Goal: Task Accomplishment & Management: Manage account settings

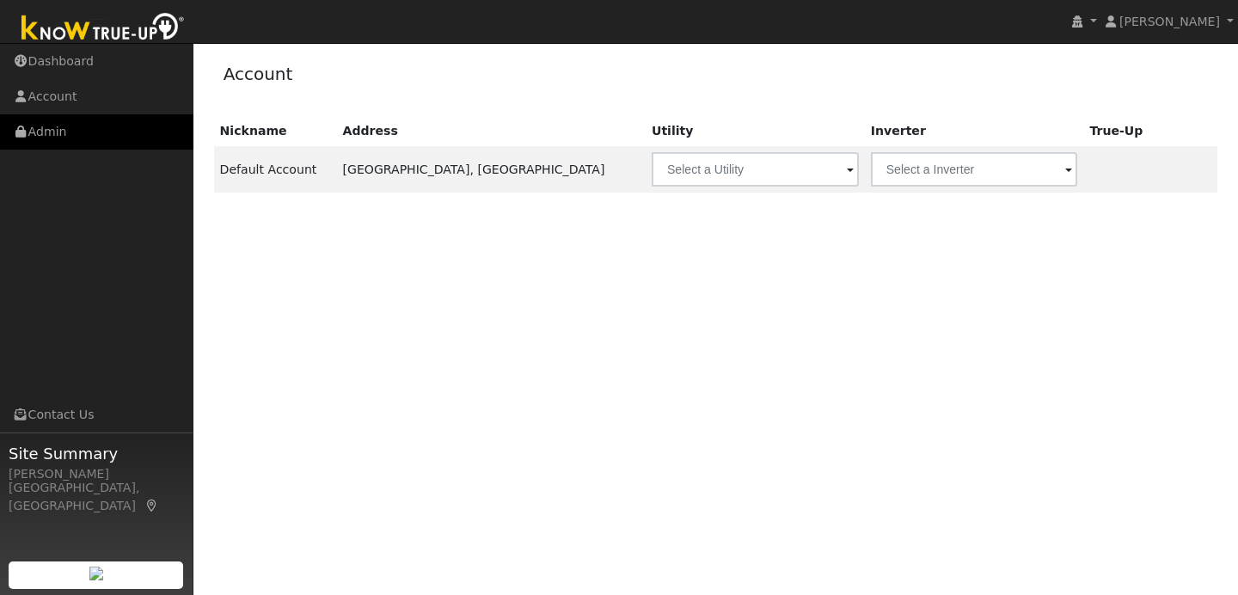
click at [119, 133] on link "Admin" at bounding box center [96, 131] width 193 height 35
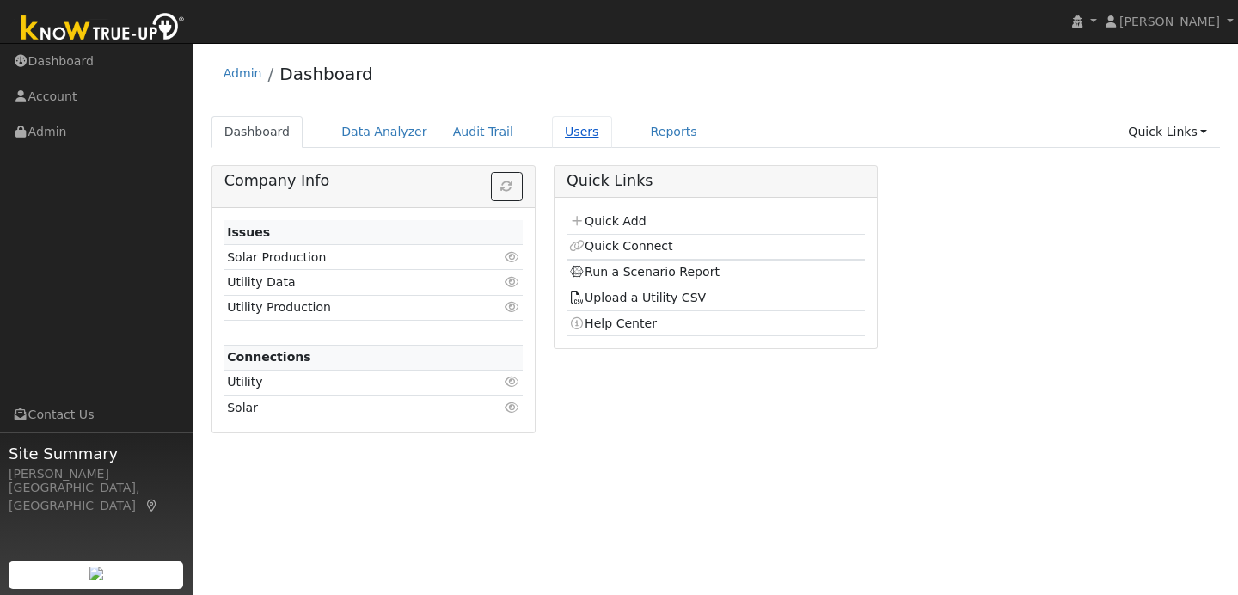
click at [578, 129] on link "Users" at bounding box center [582, 132] width 60 height 32
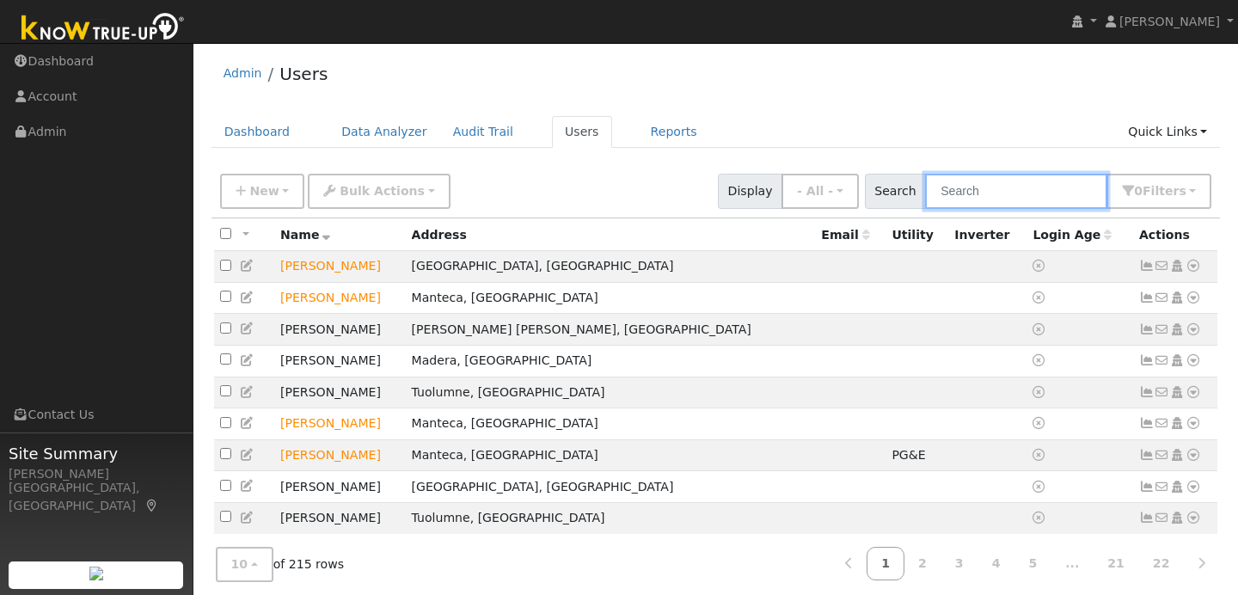
click at [984, 190] on input "text" at bounding box center [1016, 191] width 182 height 35
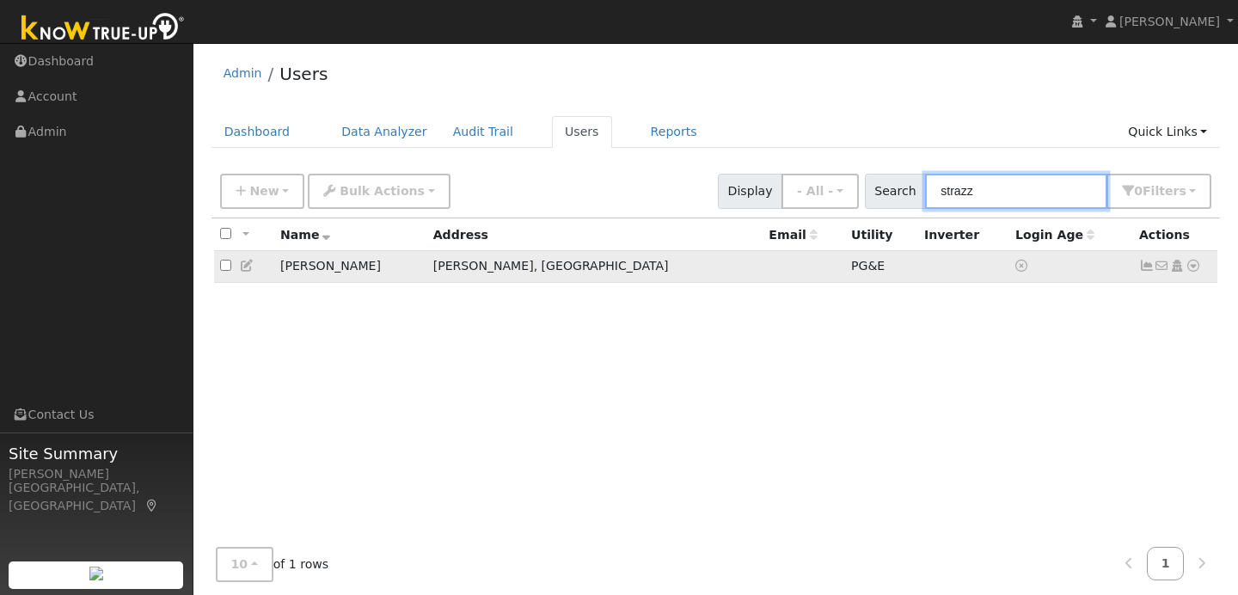
type input "strazz"
click at [1197, 272] on icon at bounding box center [1192, 266] width 15 height 12
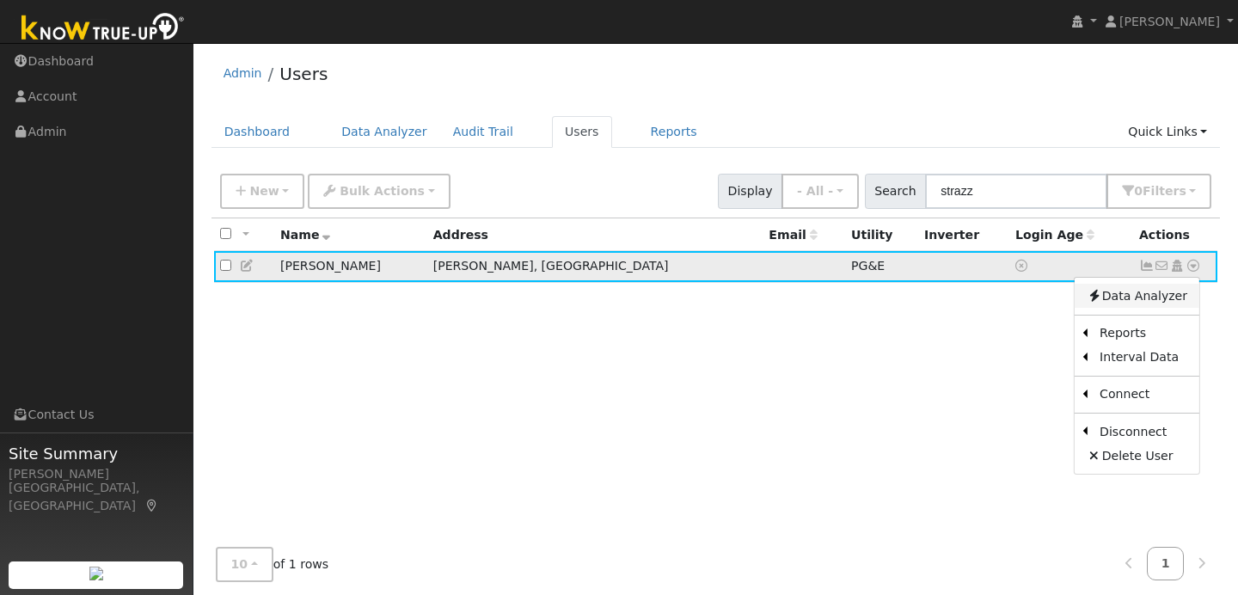
click at [1135, 303] on link "Data Analyzer" at bounding box center [1136, 296] width 125 height 24
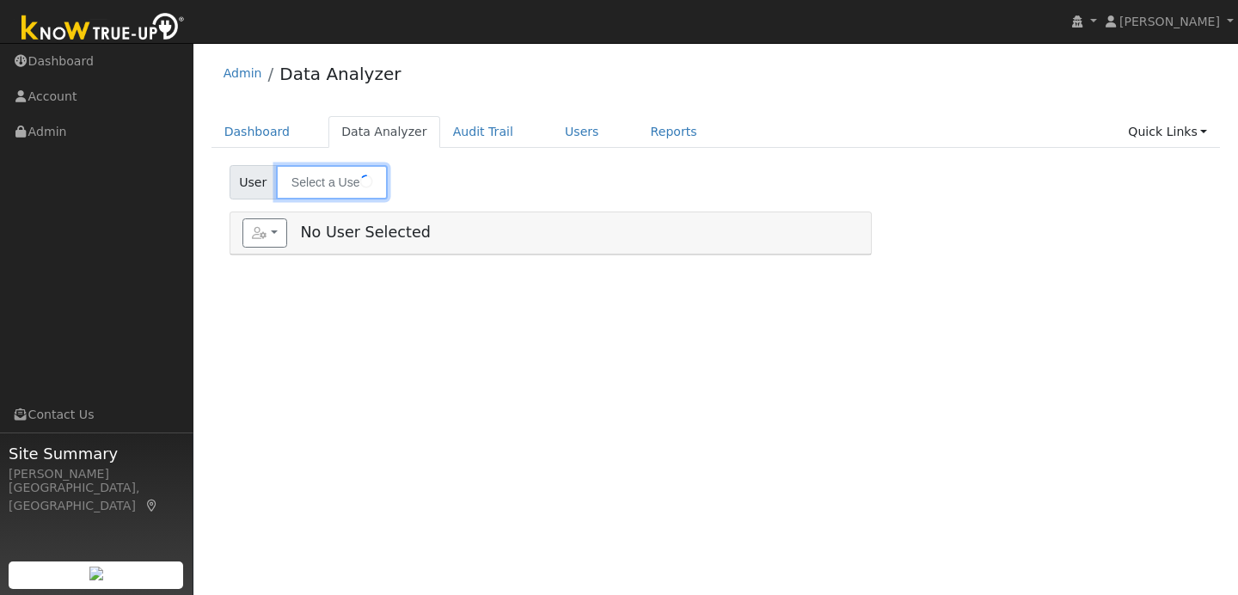
type input "[PERSON_NAME]"
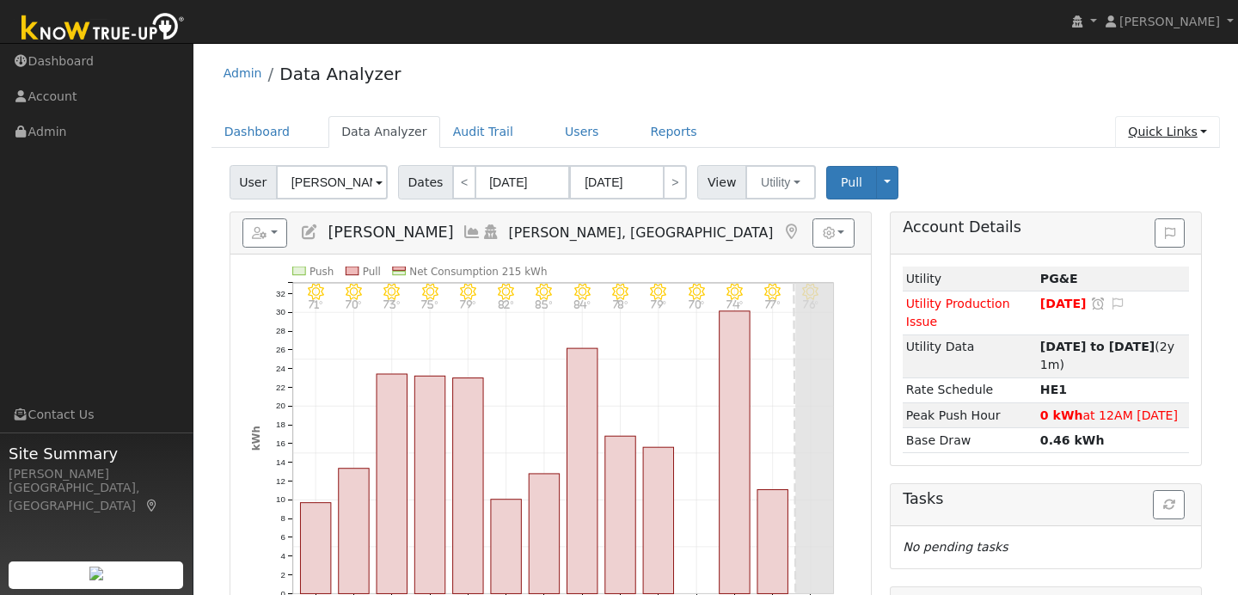
click at [1189, 130] on link "Quick Links" at bounding box center [1167, 132] width 105 height 32
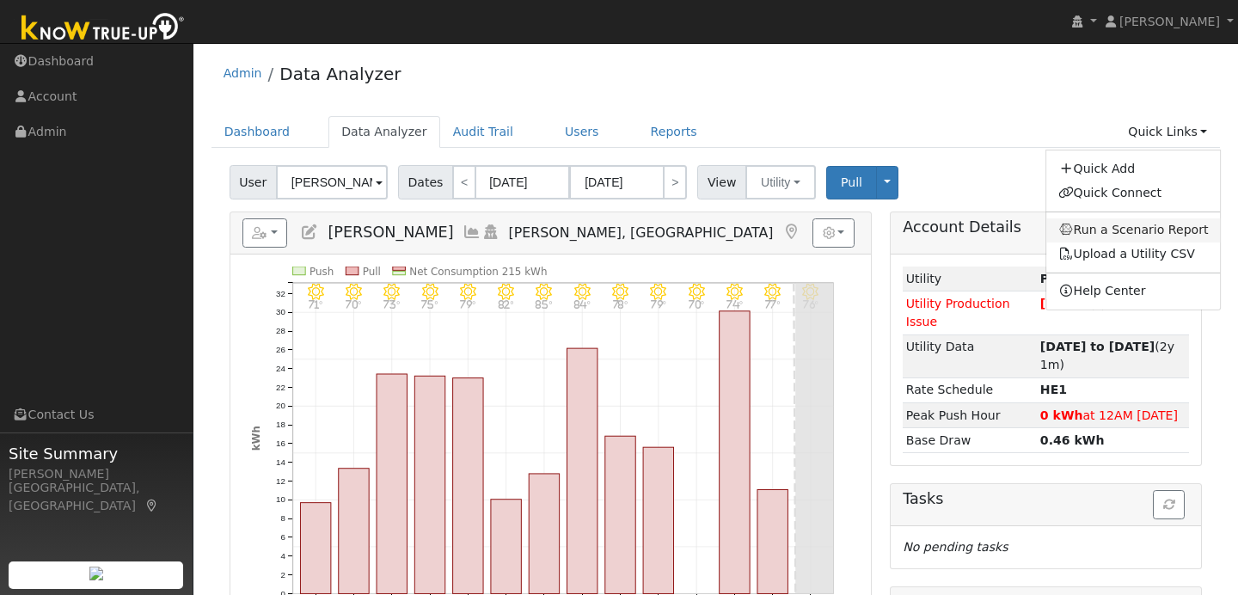
click at [1142, 231] on link "Run a Scenario Report" at bounding box center [1133, 230] width 174 height 24
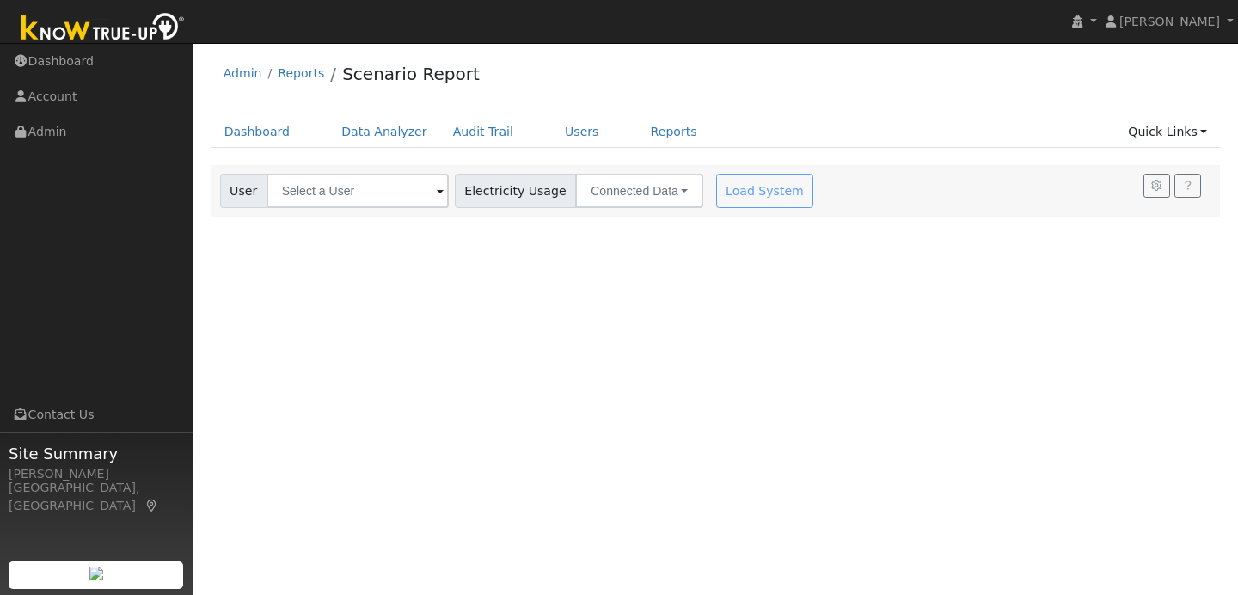
click at [437, 194] on span at bounding box center [440, 192] width 7 height 20
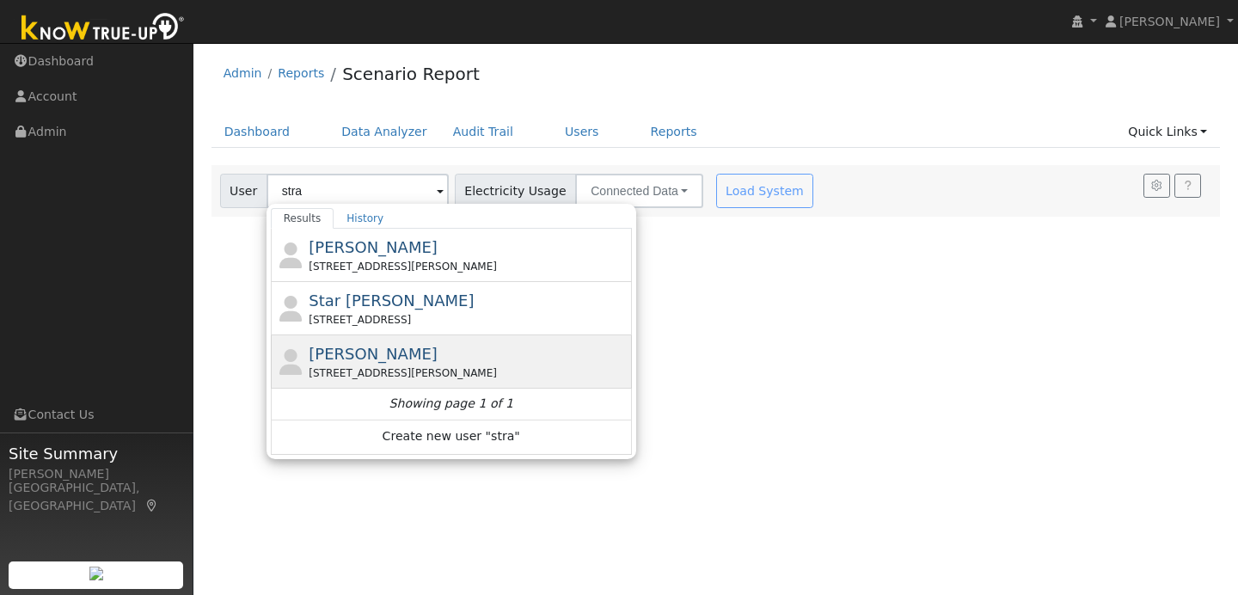
click at [445, 353] on div "[PERSON_NAME] [STREET_ADDRESS][PERSON_NAME]" at bounding box center [468, 361] width 319 height 39
type input "[PERSON_NAME]"
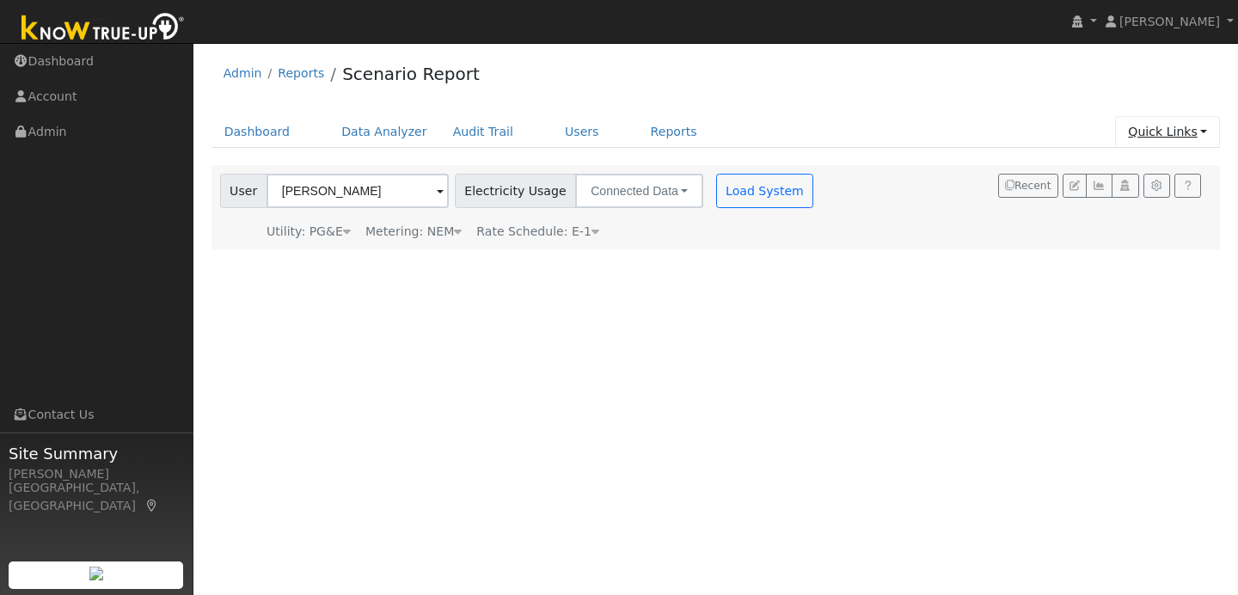
click at [1207, 138] on link "Quick Links" at bounding box center [1167, 132] width 105 height 32
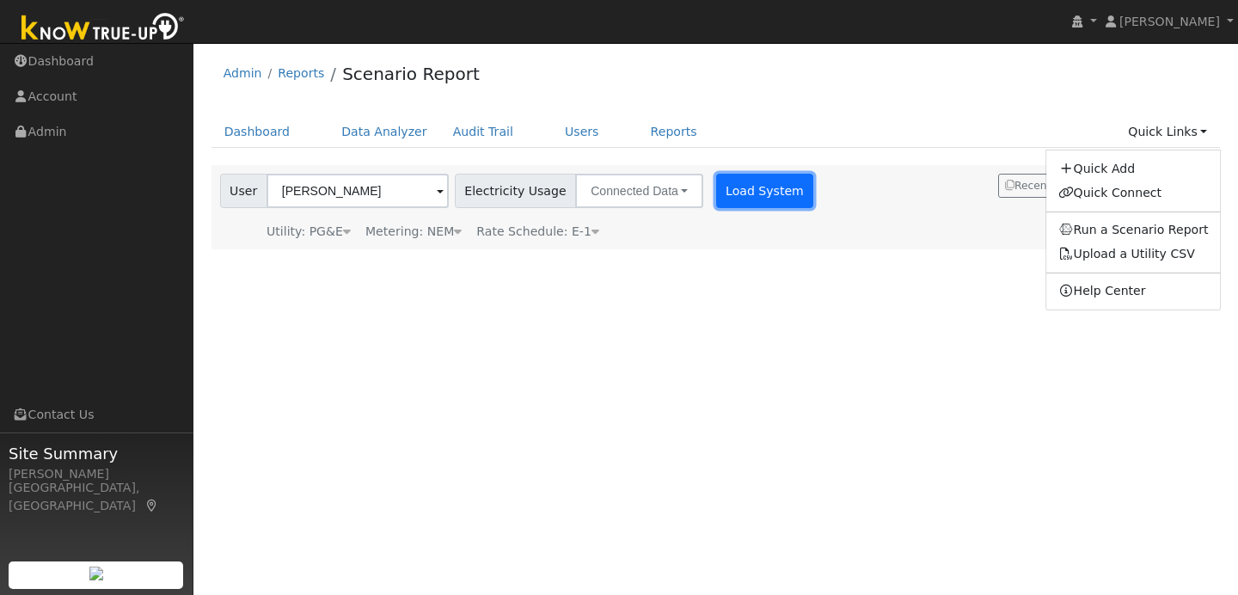
click at [744, 187] on button "Load System" at bounding box center [765, 191] width 98 height 34
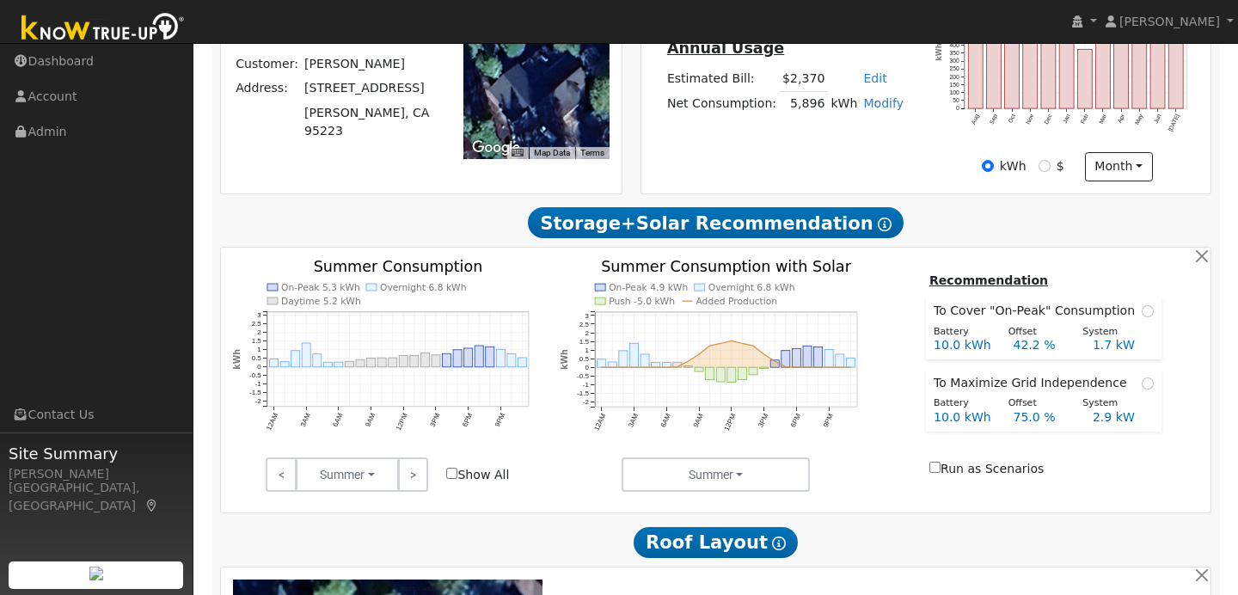
scroll to position [437, 0]
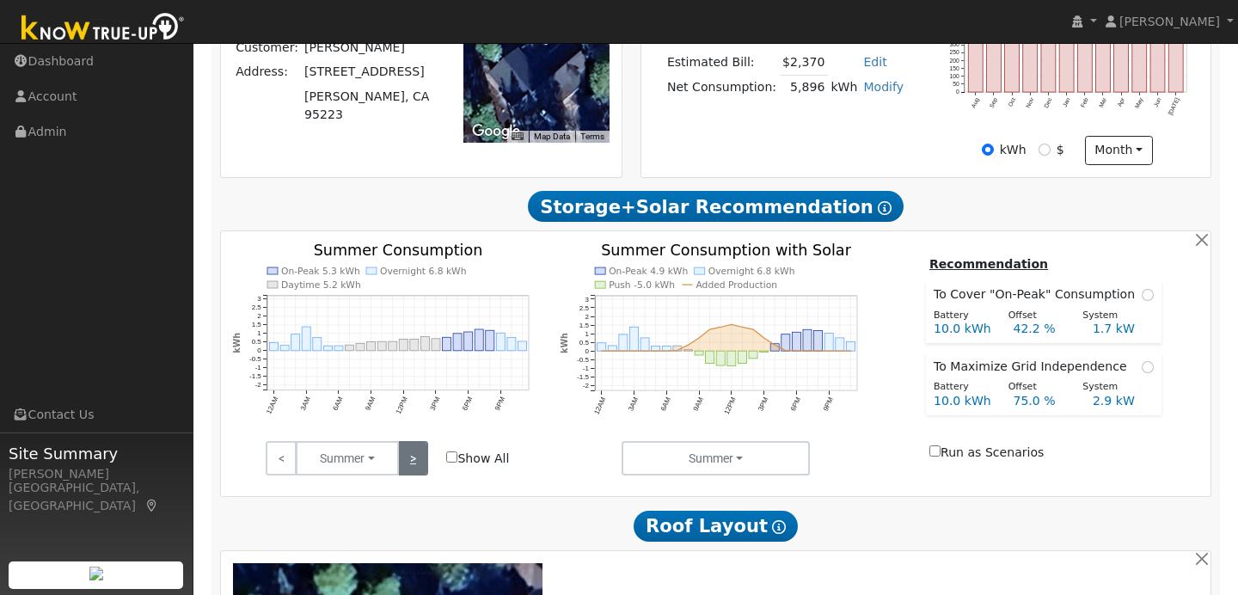
click at [419, 469] on link ">" at bounding box center [413, 458] width 30 height 34
click at [408, 468] on link ">" at bounding box center [413, 458] width 30 height 34
click at [423, 474] on link ">" at bounding box center [413, 458] width 30 height 34
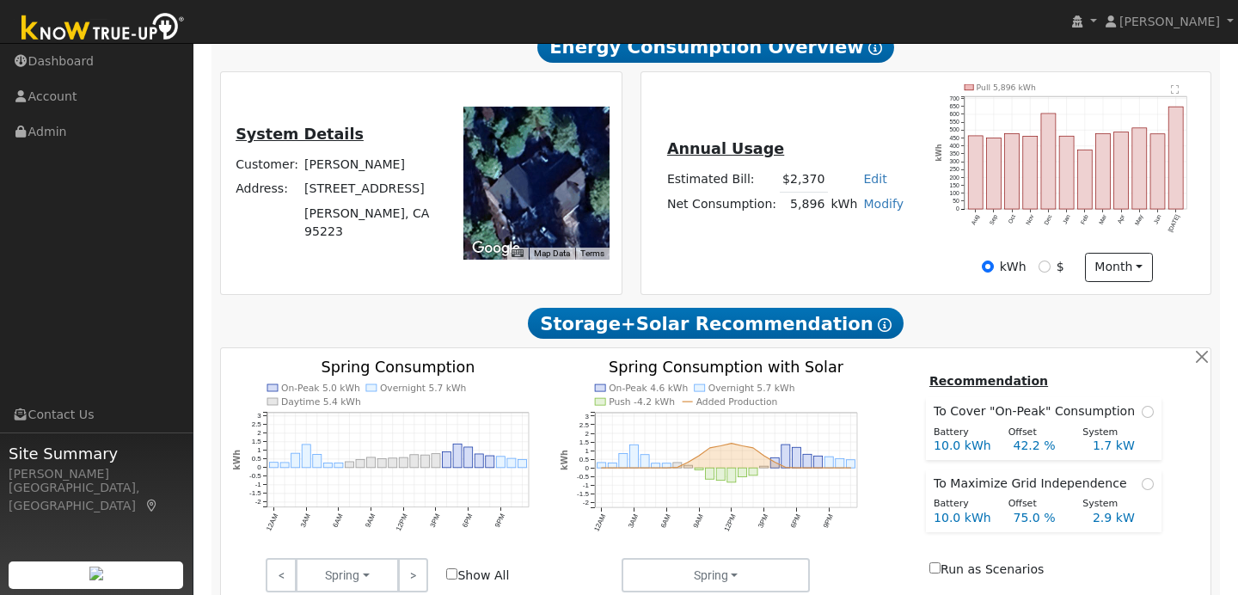
scroll to position [0, 0]
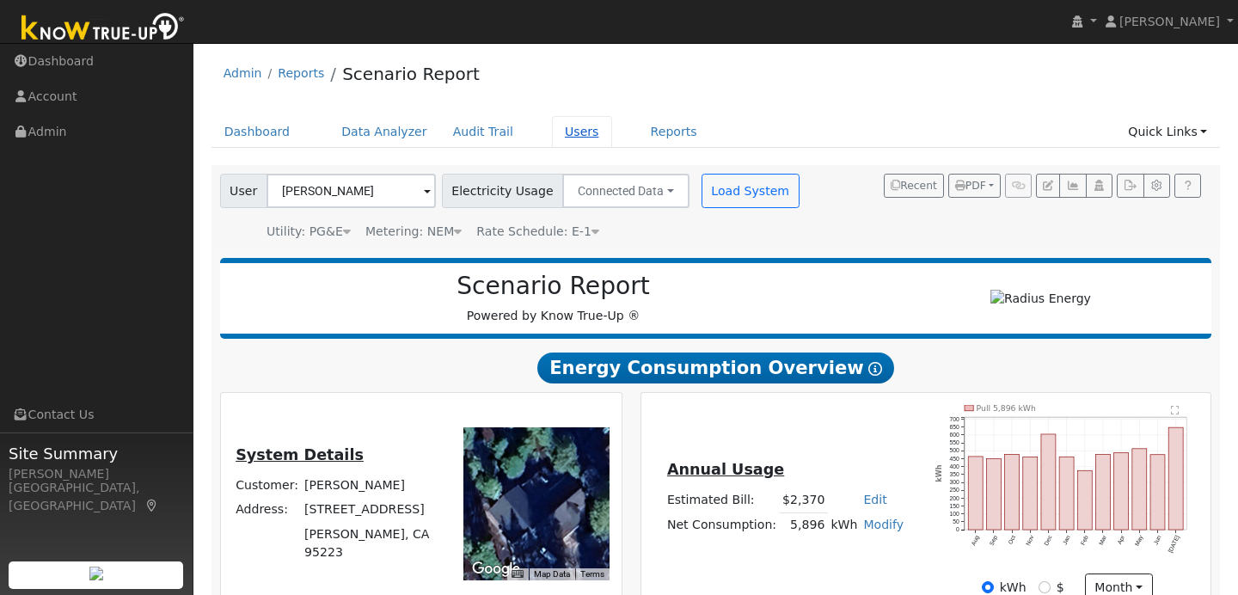
click at [552, 128] on link "Users" at bounding box center [582, 132] width 60 height 32
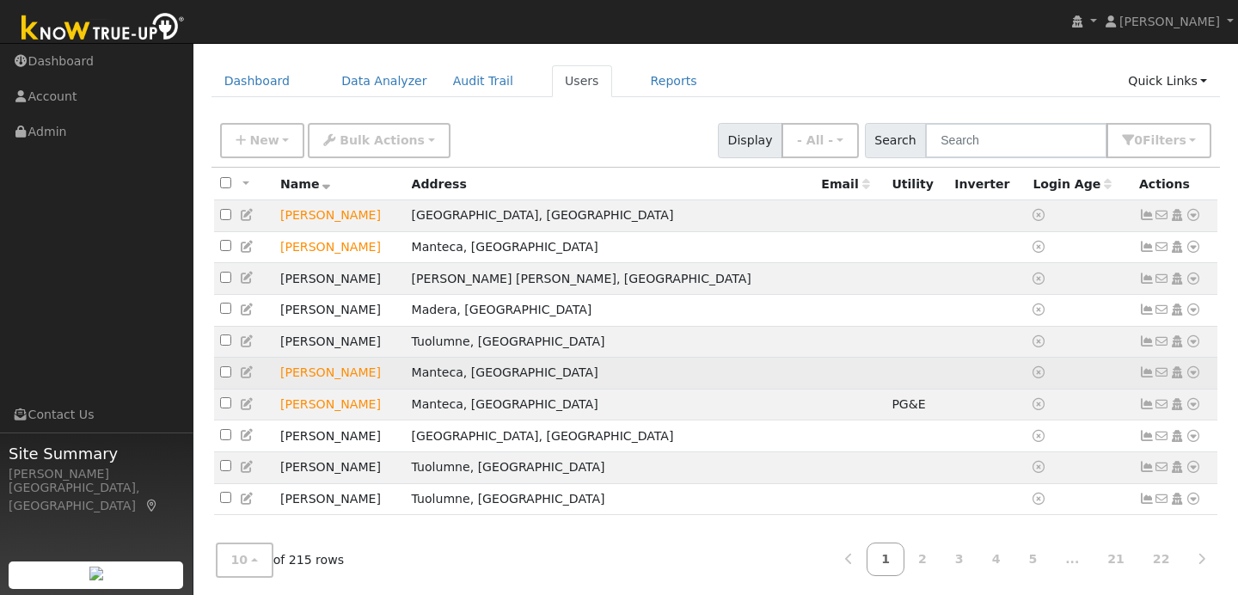
scroll to position [64, 0]
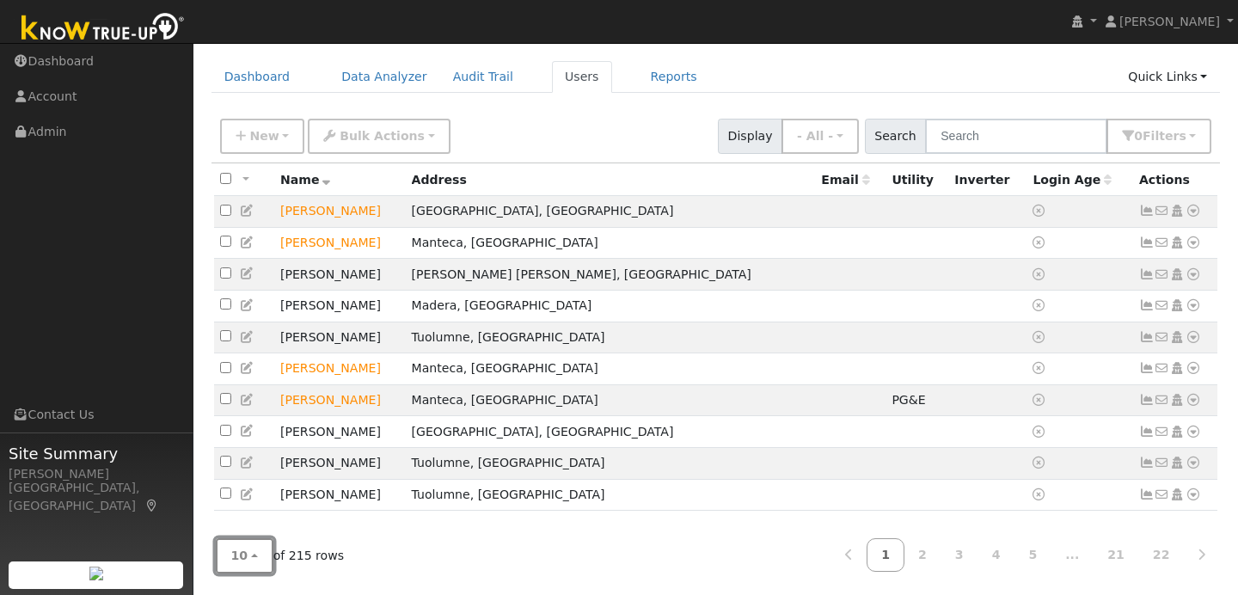
click at [250, 555] on button "10" at bounding box center [245, 555] width 58 height 35
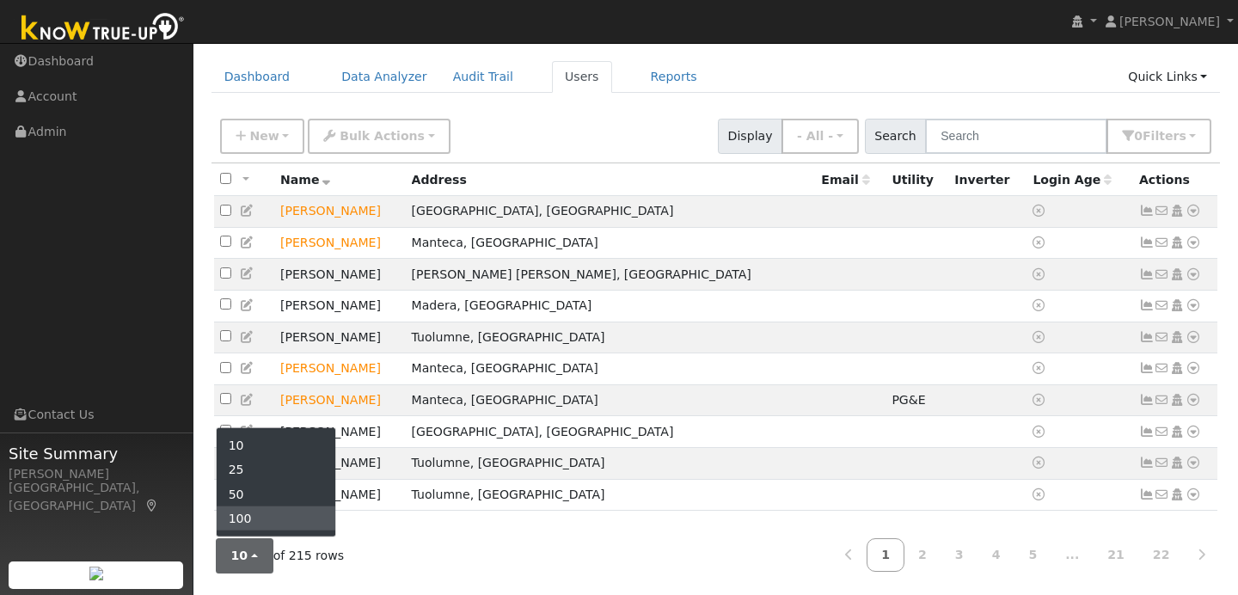
click at [260, 518] on link "100" at bounding box center [276, 518] width 119 height 24
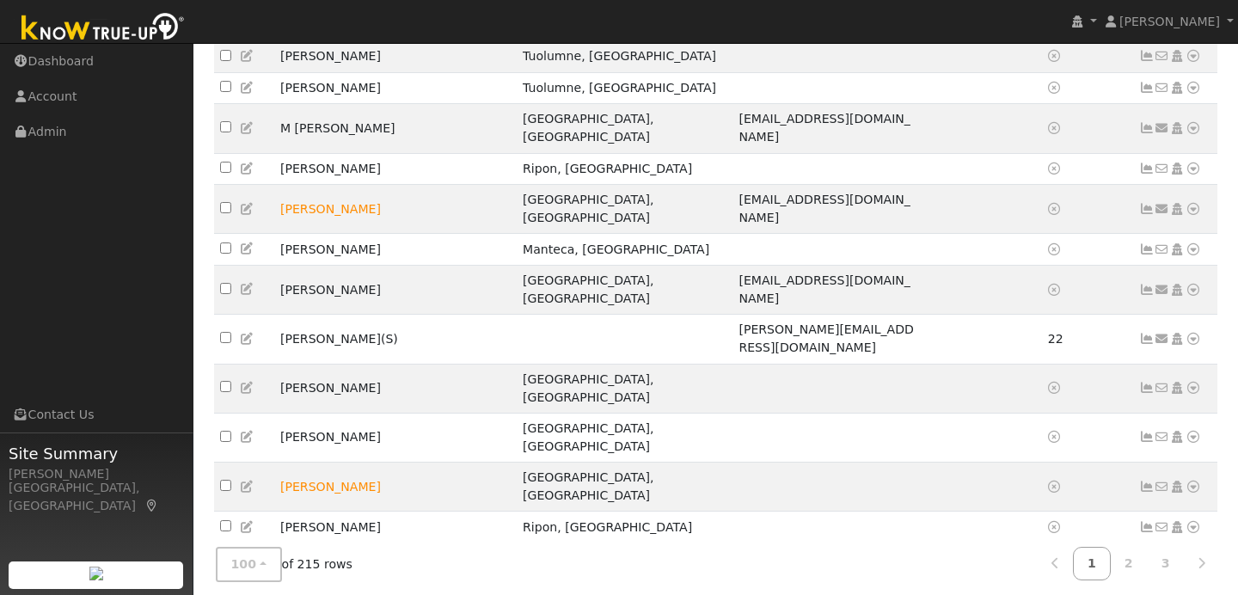
scroll to position [1020, 0]
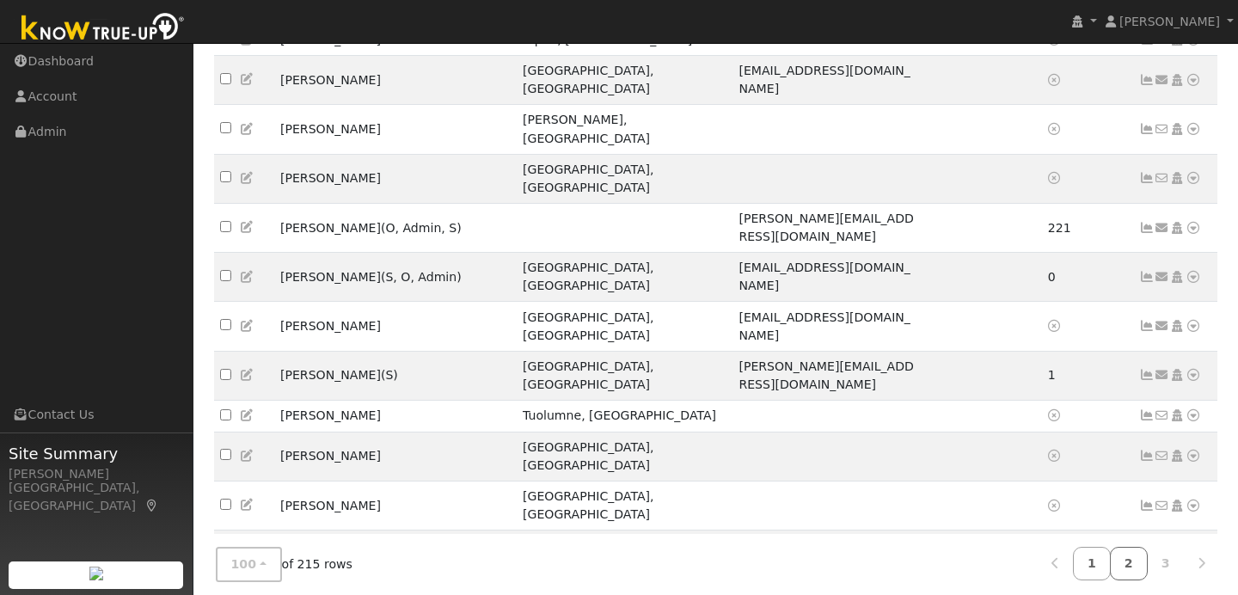
click at [1132, 574] on link "2" at bounding box center [1128, 564] width 38 height 34
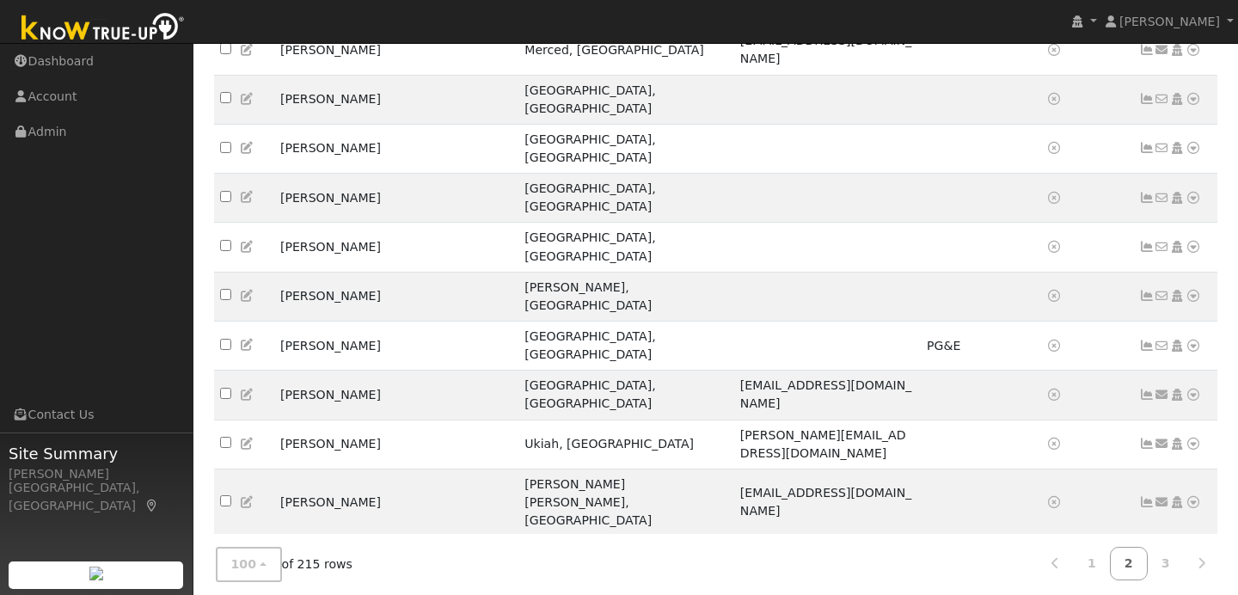
scroll to position [2727, 0]
checkbox input "true"
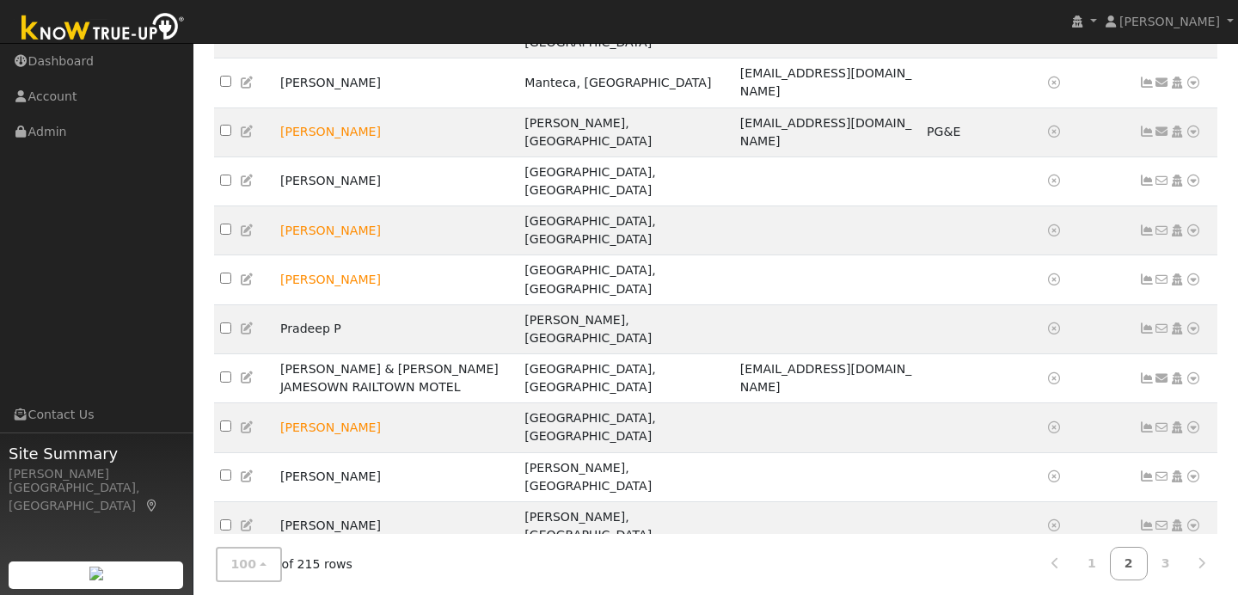
scroll to position [1777, 0]
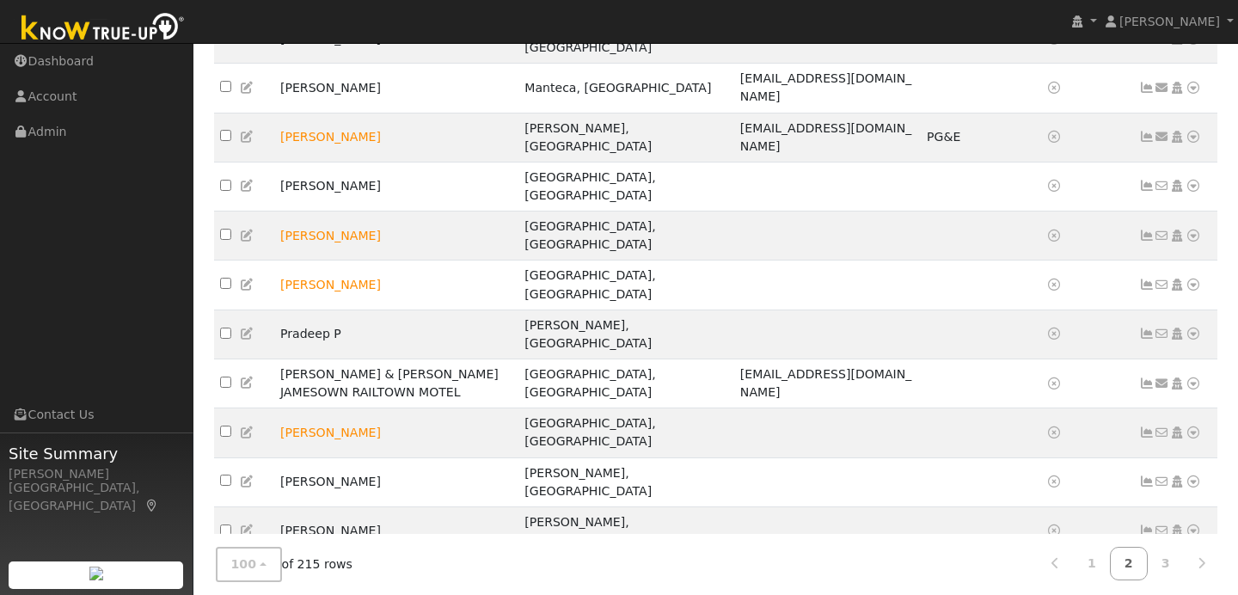
checkbox input "true"
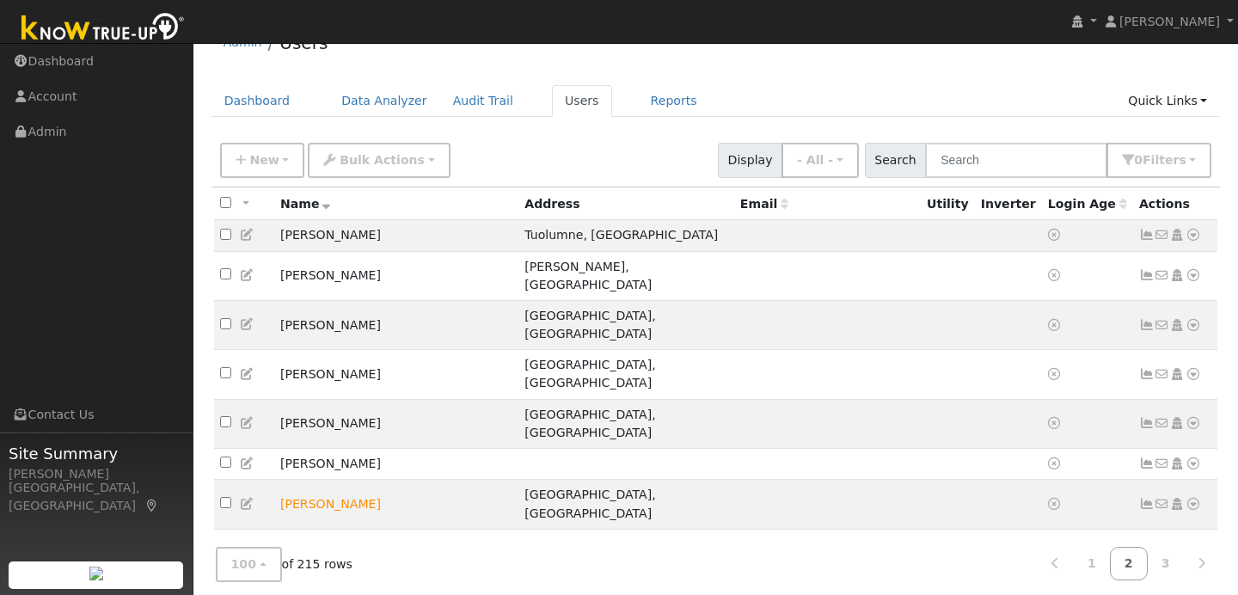
scroll to position [0, 0]
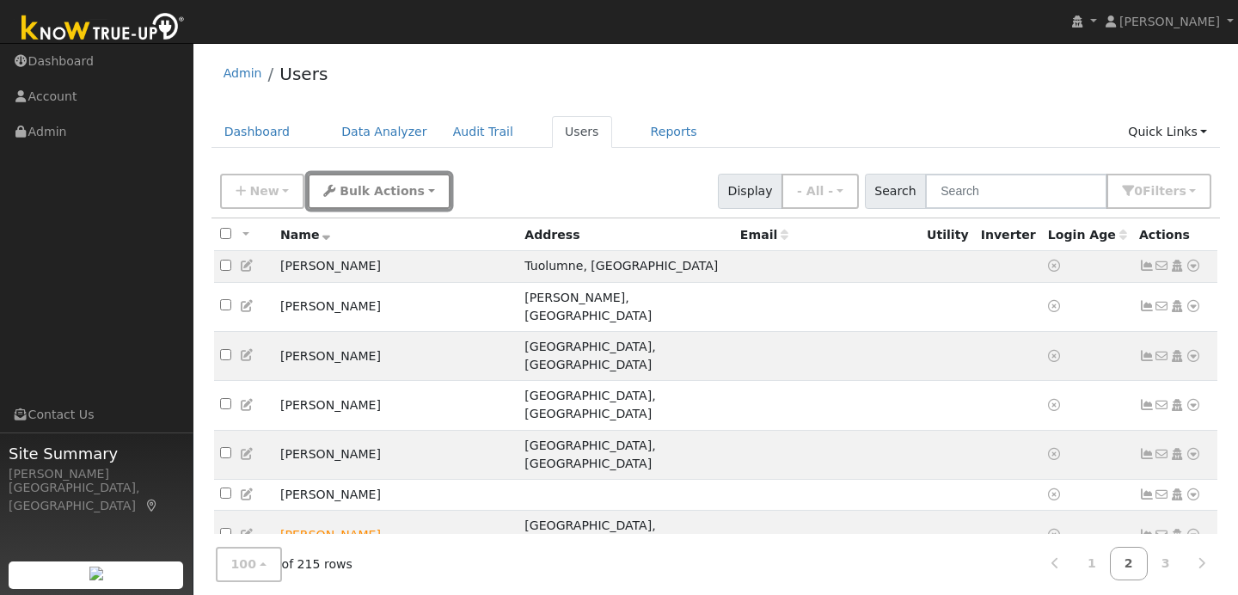
click at [409, 191] on button "Bulk Actions" at bounding box center [379, 191] width 142 height 35
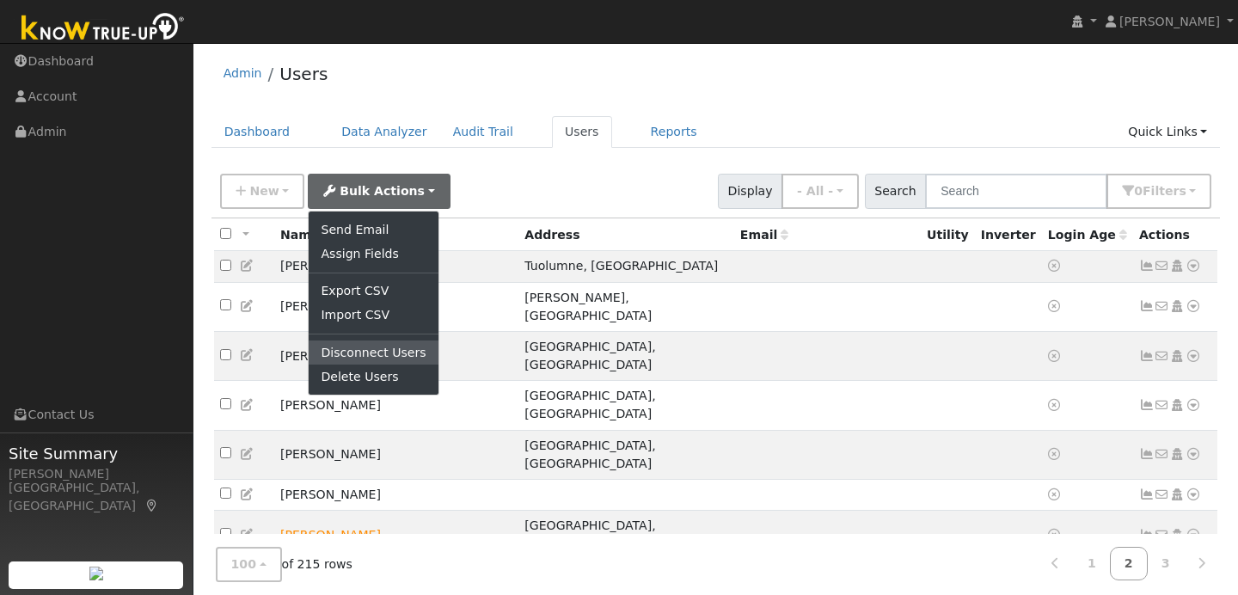
click at [394, 349] on link "Disconnect Users" at bounding box center [373, 352] width 129 height 24
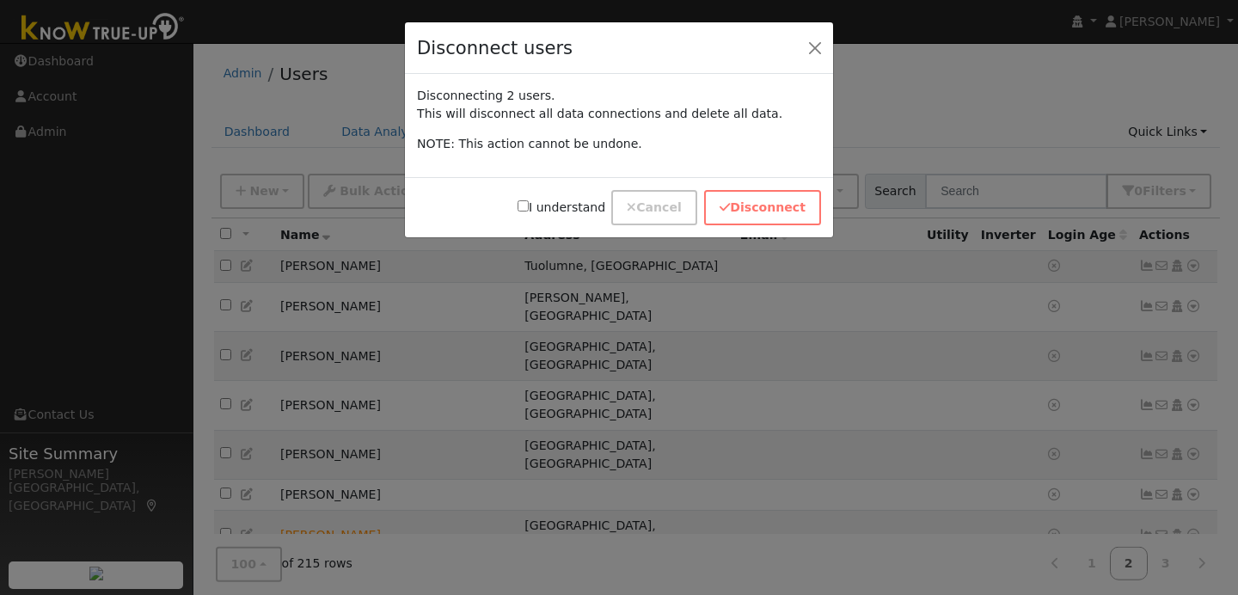
click at [541, 200] on label "I understand" at bounding box center [561, 208] width 88 height 18
click at [529, 200] on input "I understand" at bounding box center [522, 205] width 11 height 11
checkbox input "true"
click at [724, 207] on button "Disconnect" at bounding box center [762, 207] width 117 height 35
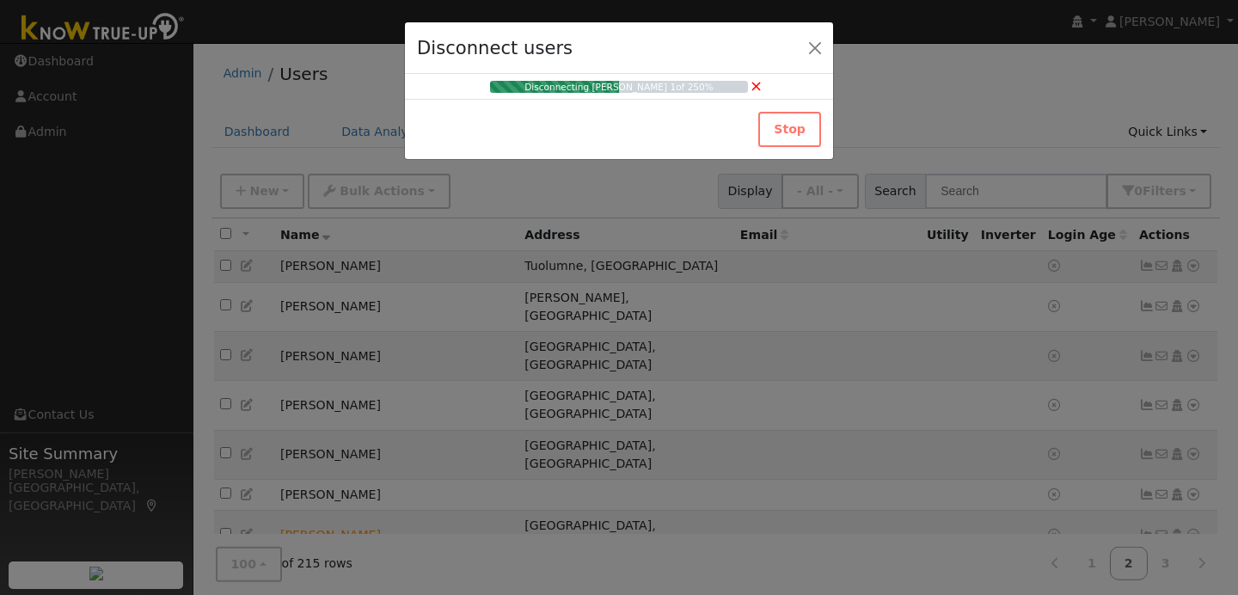
checkbox input "false"
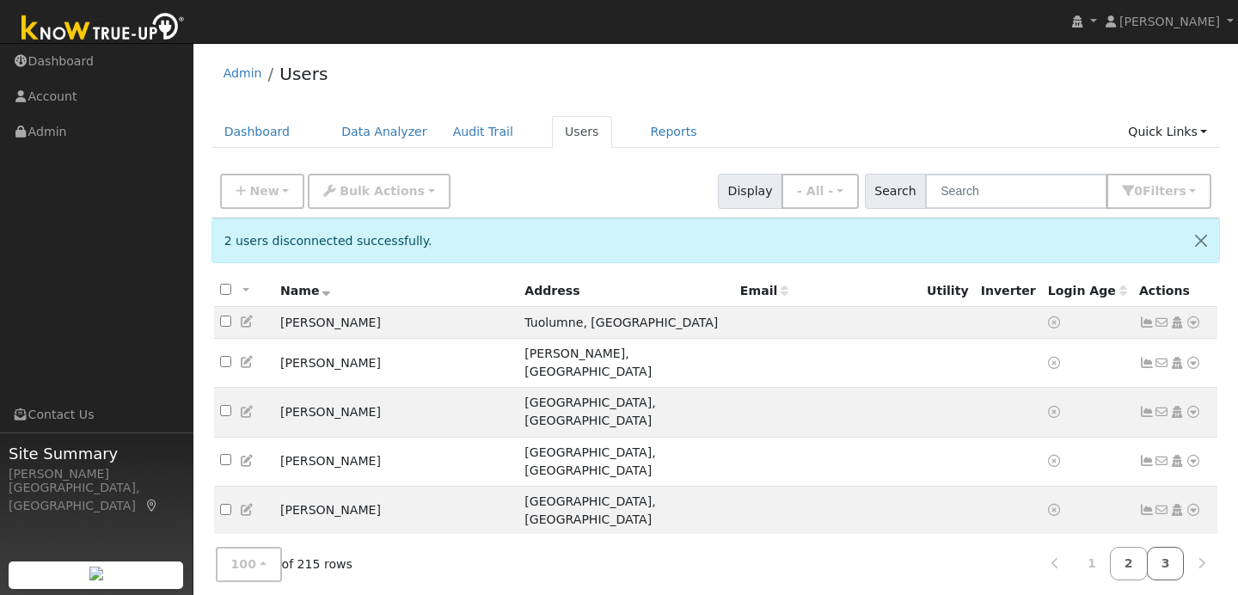
click at [1170, 561] on link "3" at bounding box center [1165, 564] width 38 height 34
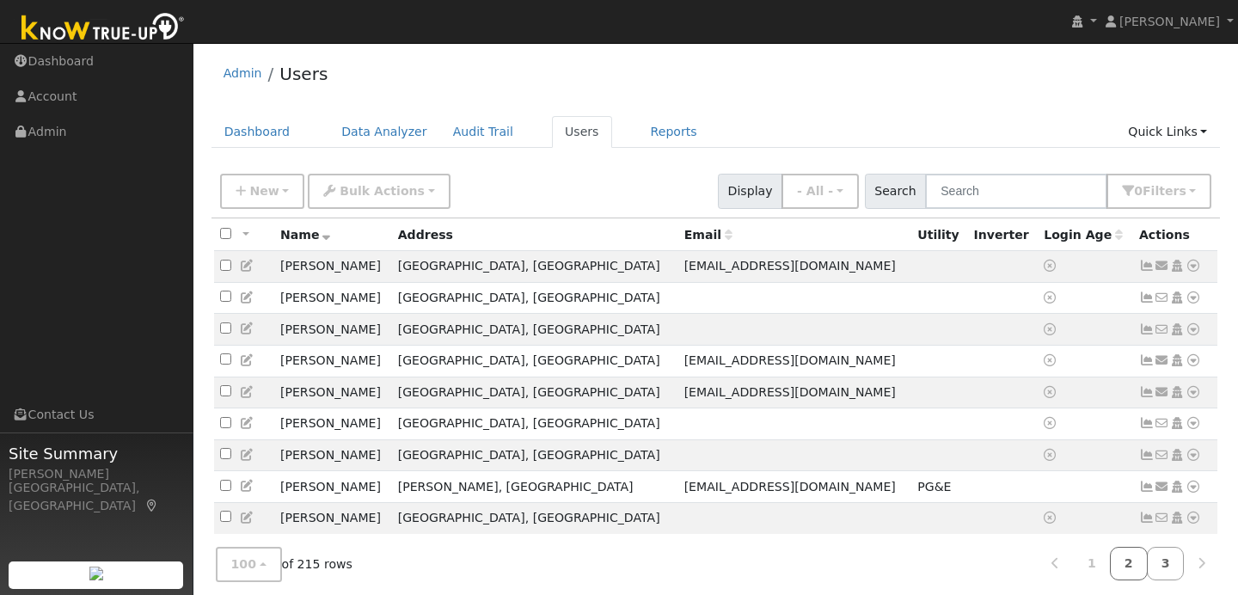
click at [1118, 565] on link "2" at bounding box center [1128, 564] width 38 height 34
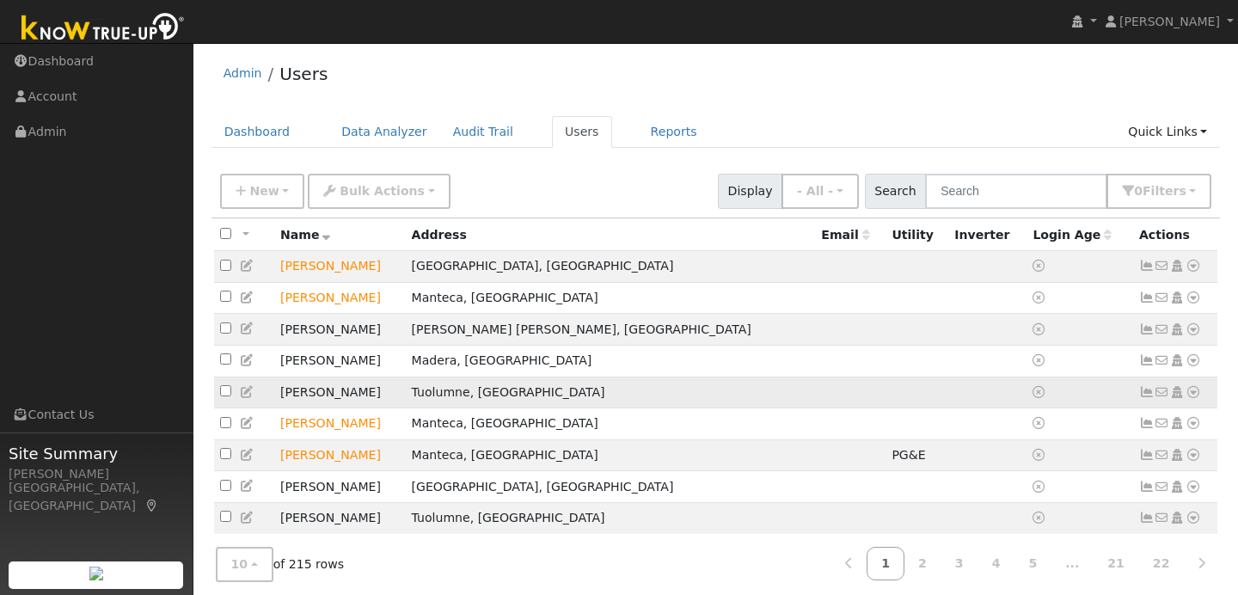
scroll to position [64, 0]
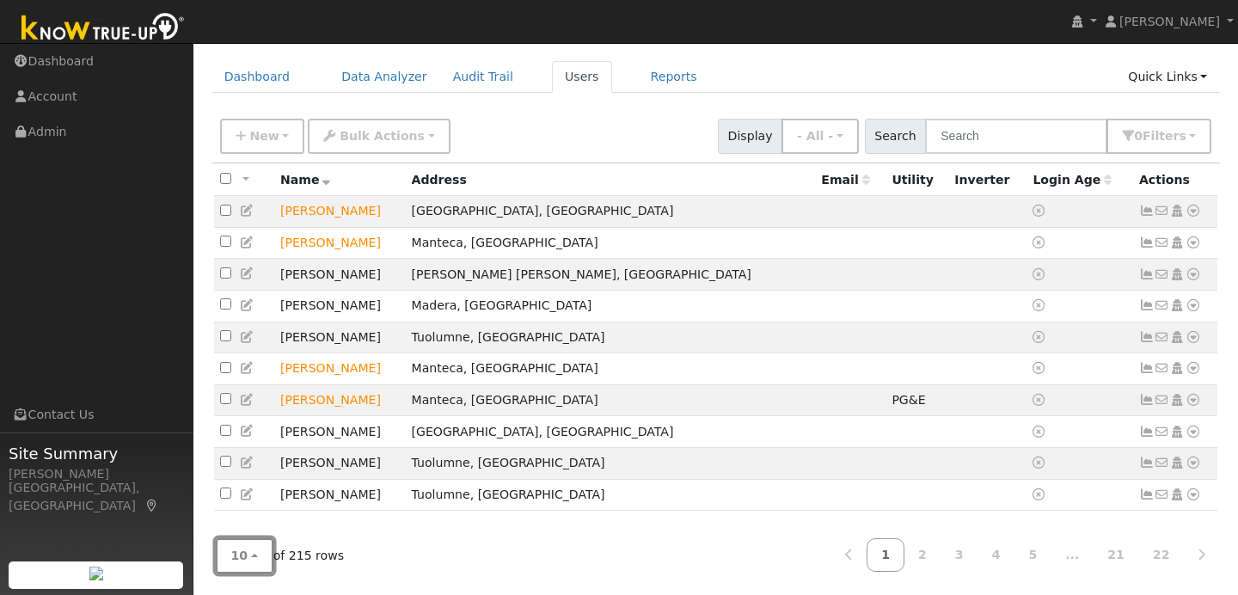
click at [258, 559] on button "10" at bounding box center [245, 555] width 58 height 35
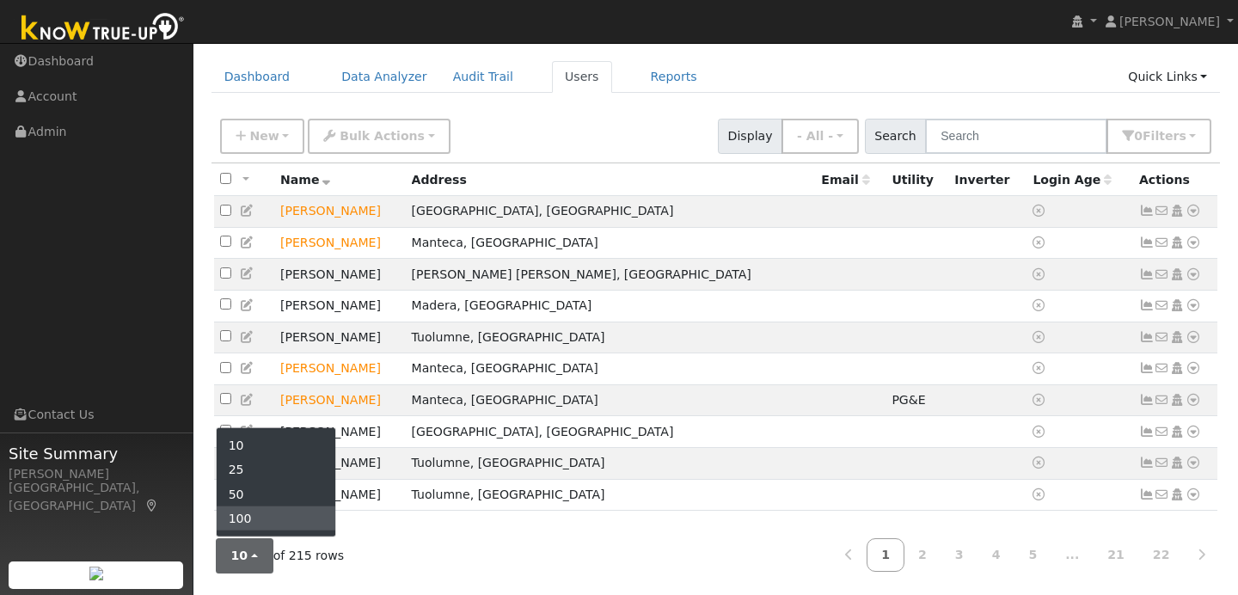
click at [279, 524] on link "100" at bounding box center [276, 518] width 119 height 24
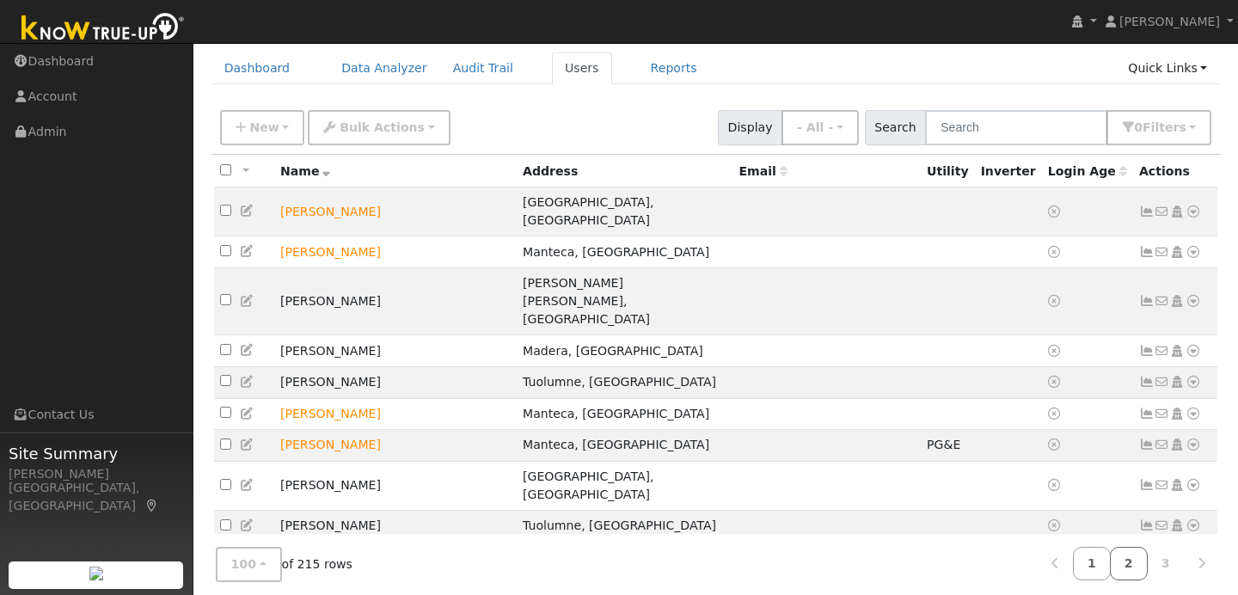
click at [1133, 570] on link "2" at bounding box center [1128, 564] width 38 height 34
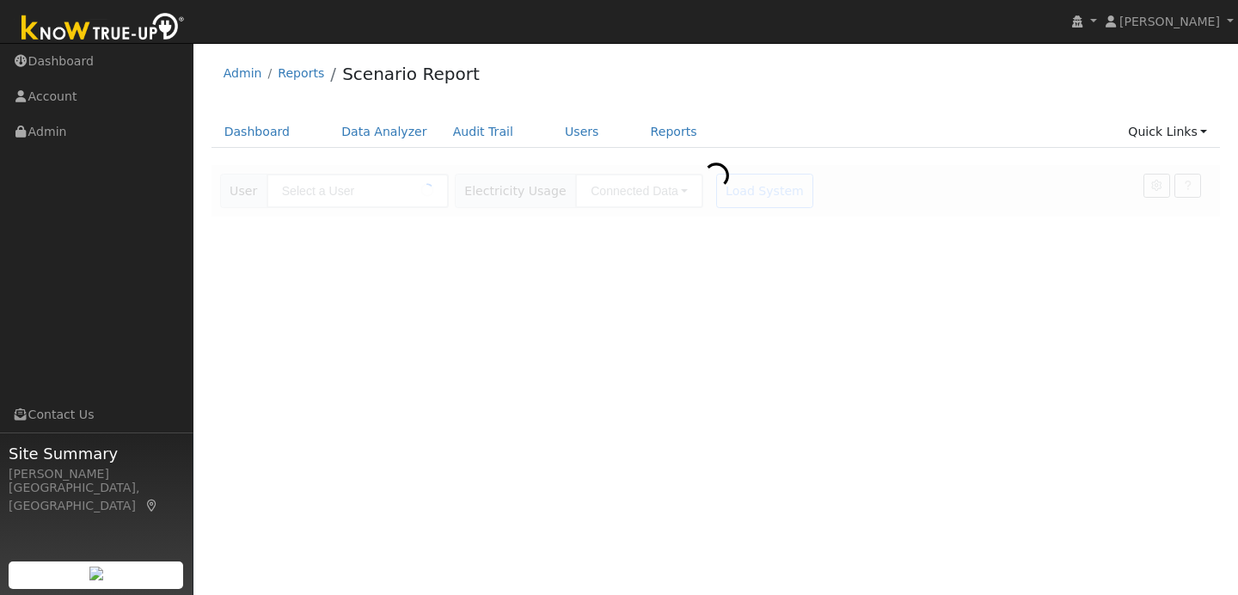
type input "[PERSON_NAME]"
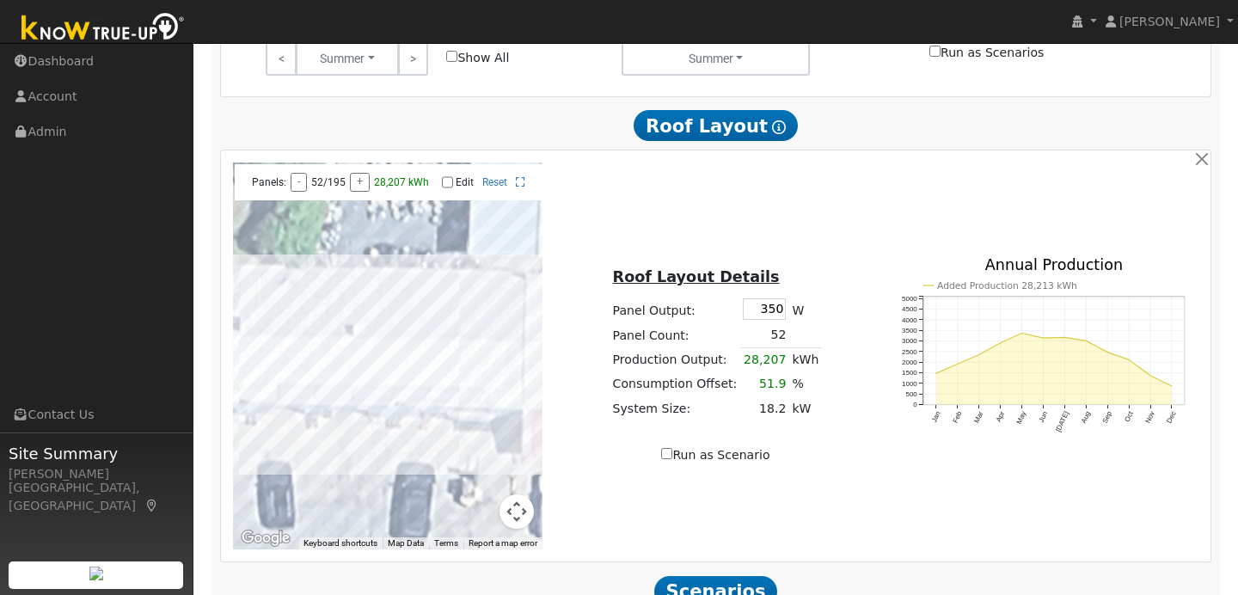
scroll to position [1129, 0]
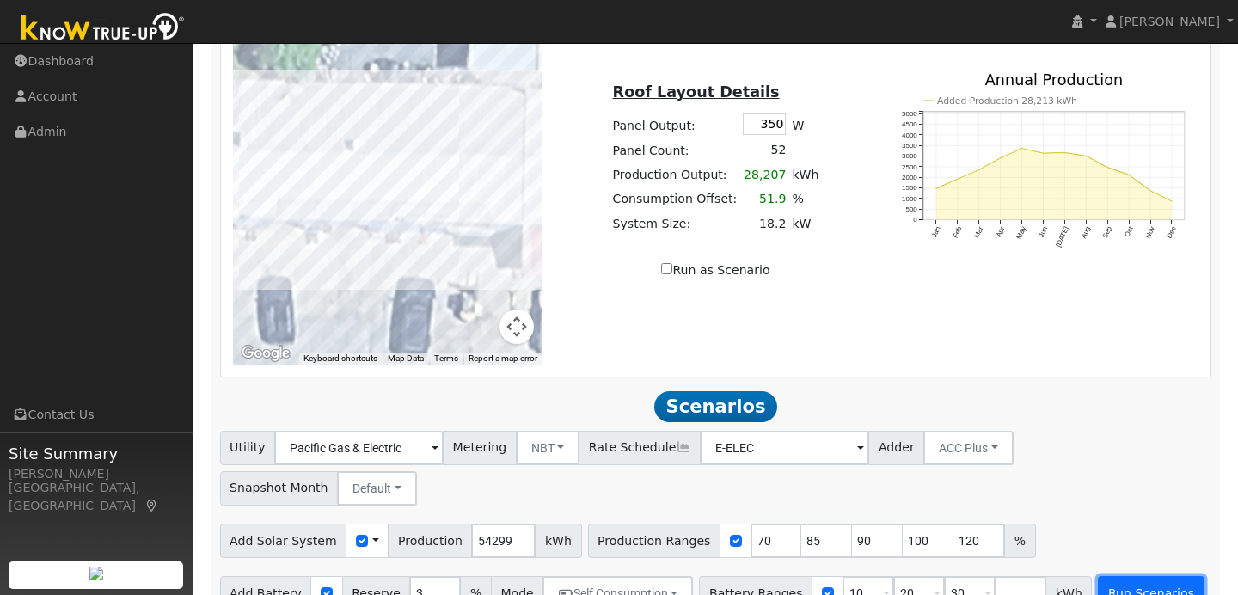
click at [1143, 576] on button "Run Scenarios" at bounding box center [1150, 593] width 106 height 34
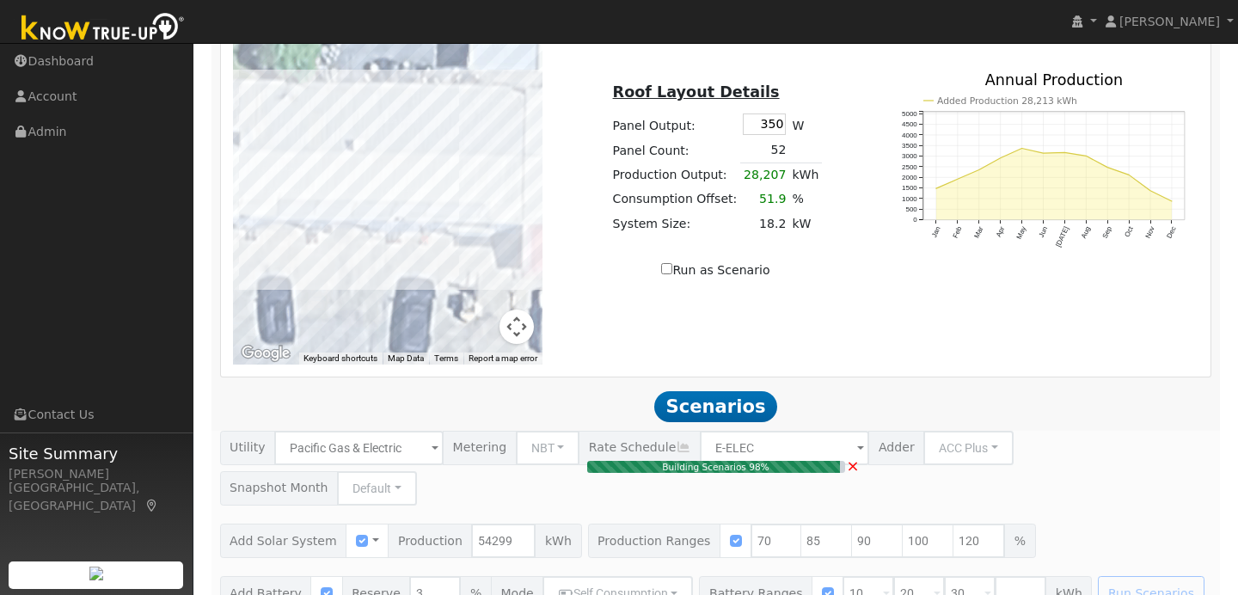
type input "25.3"
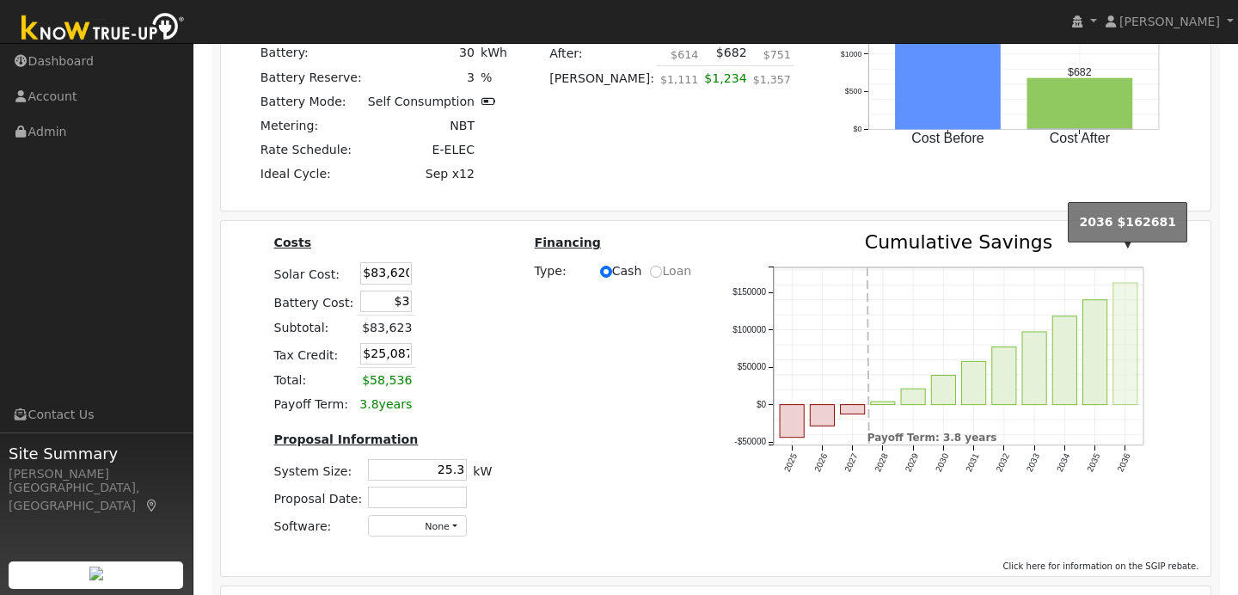
scroll to position [2612, 0]
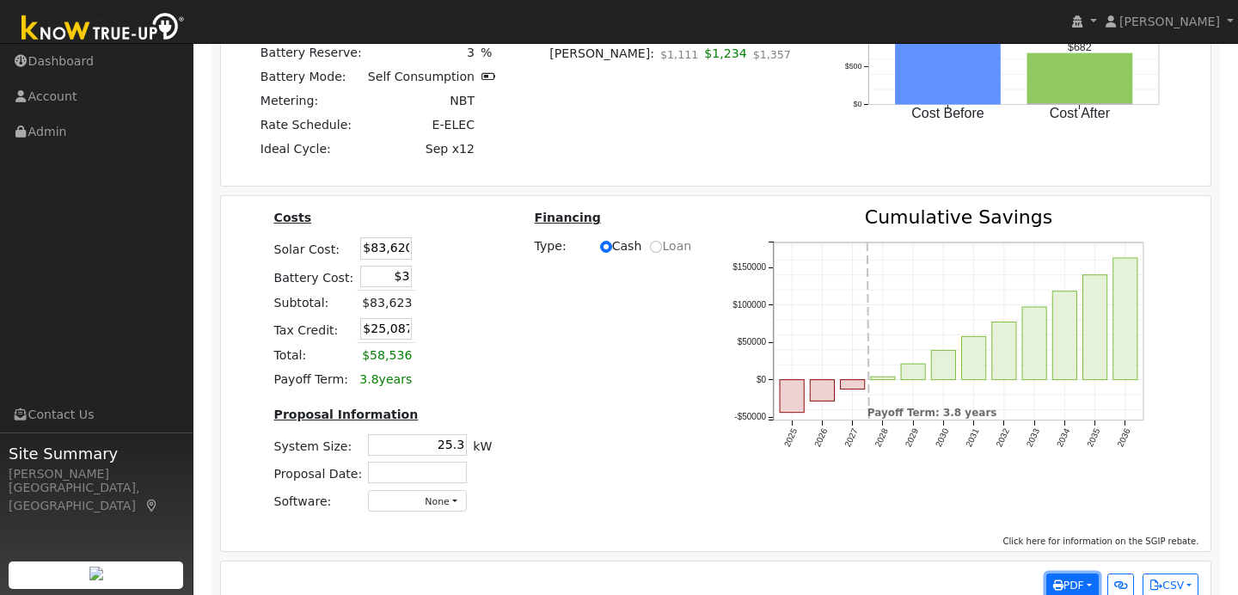
click at [1078, 579] on span "PDF" at bounding box center [1068, 585] width 31 height 12
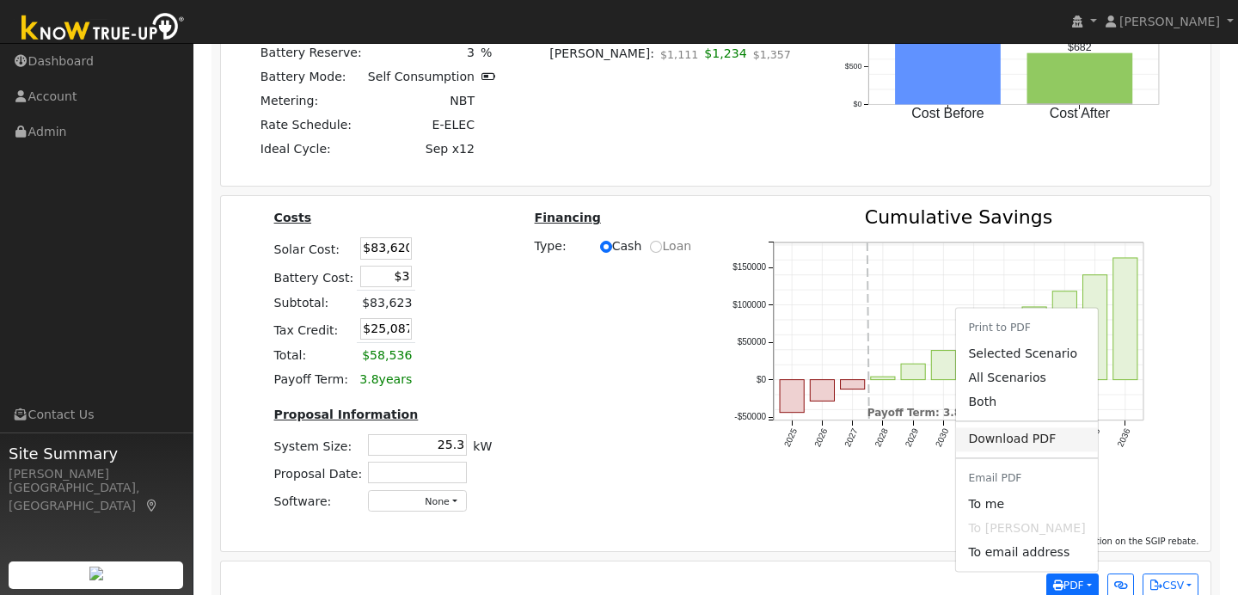
click at [1054, 427] on link "Download PDF" at bounding box center [1026, 439] width 141 height 24
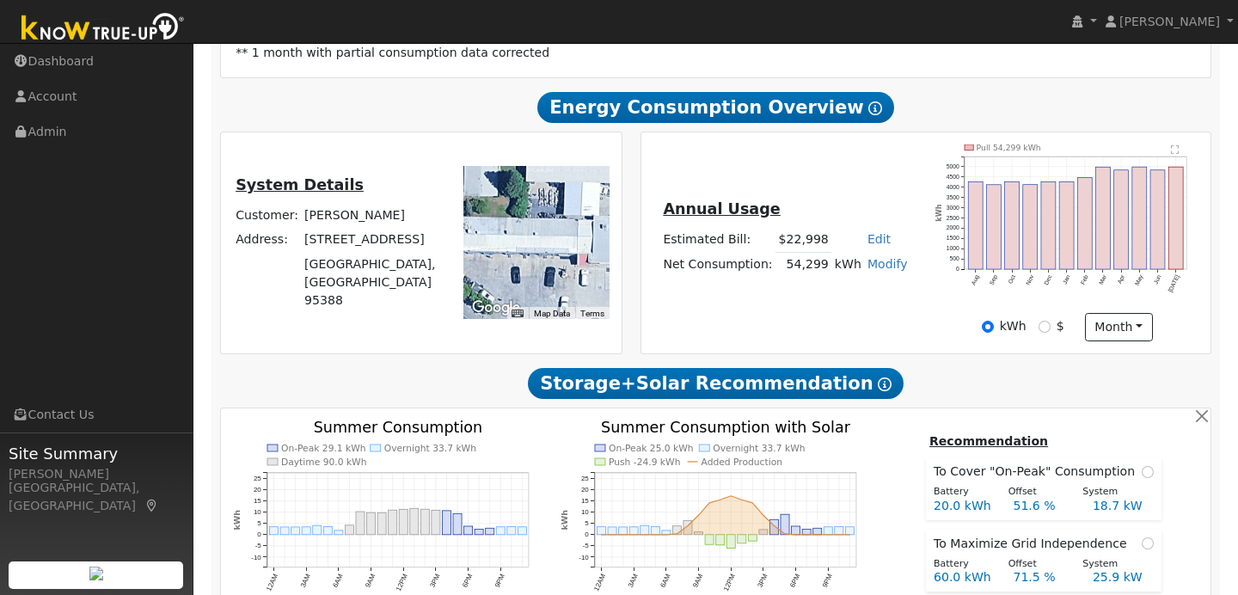
scroll to position [0, 0]
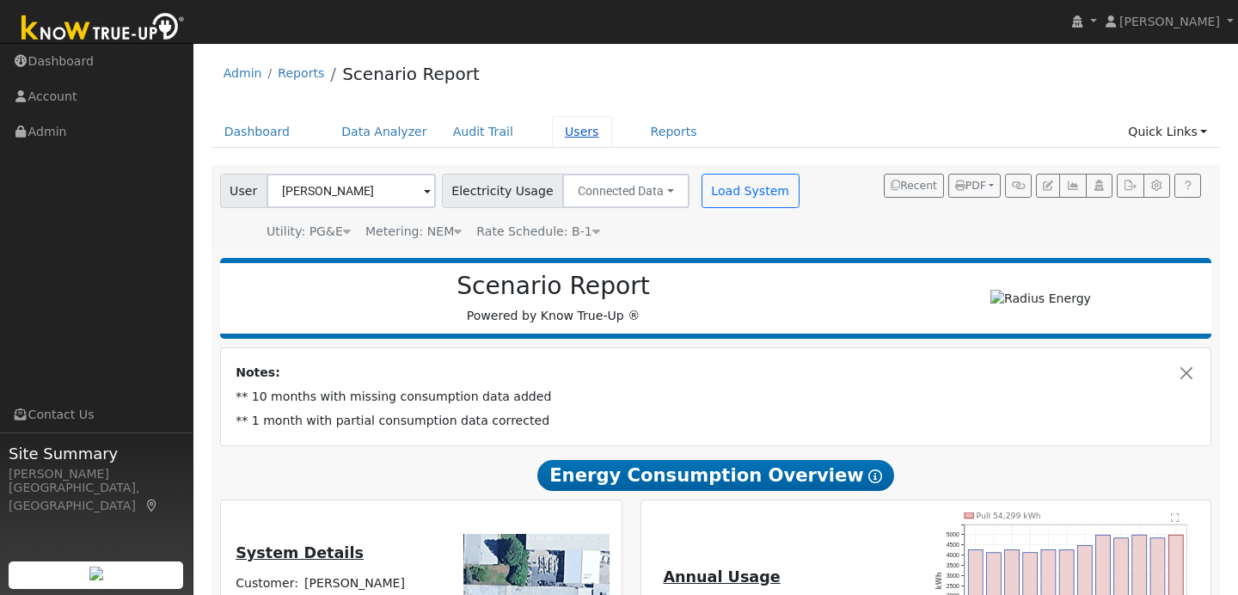
click at [569, 138] on link "Users" at bounding box center [582, 132] width 60 height 32
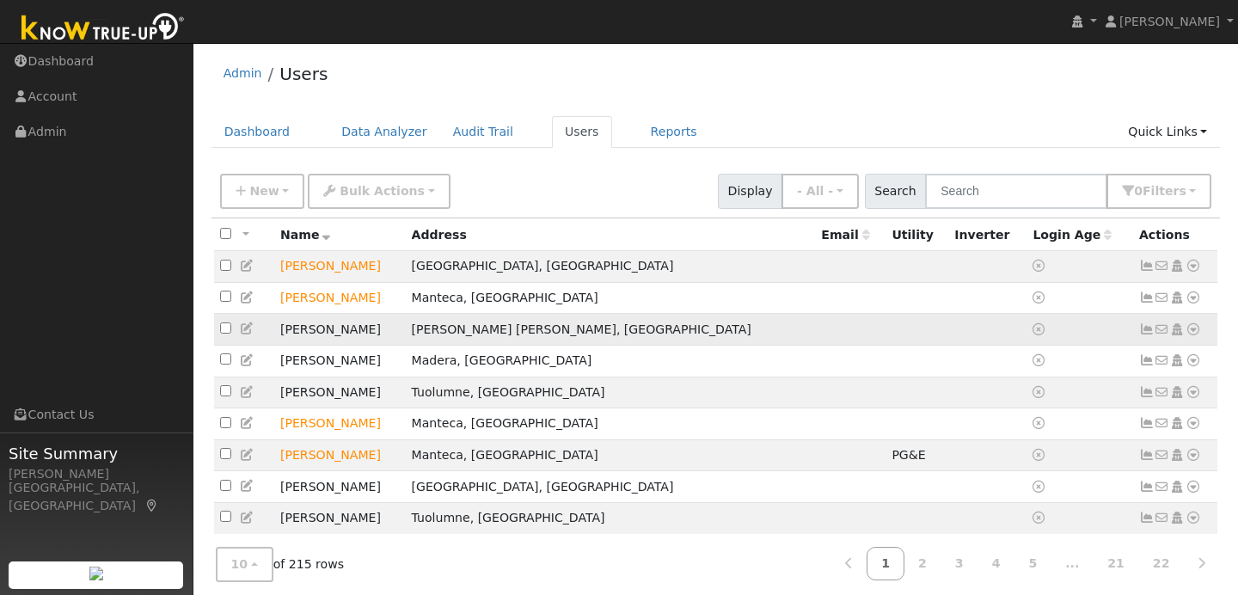
scroll to position [64, 0]
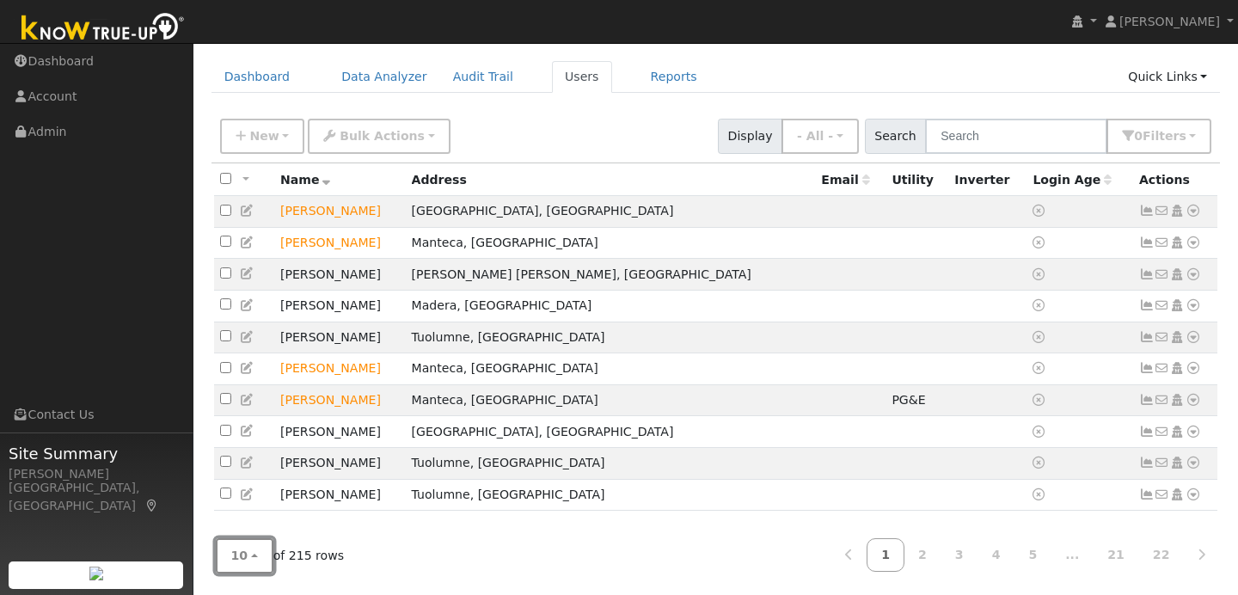
click at [250, 559] on button "10" at bounding box center [245, 555] width 58 height 35
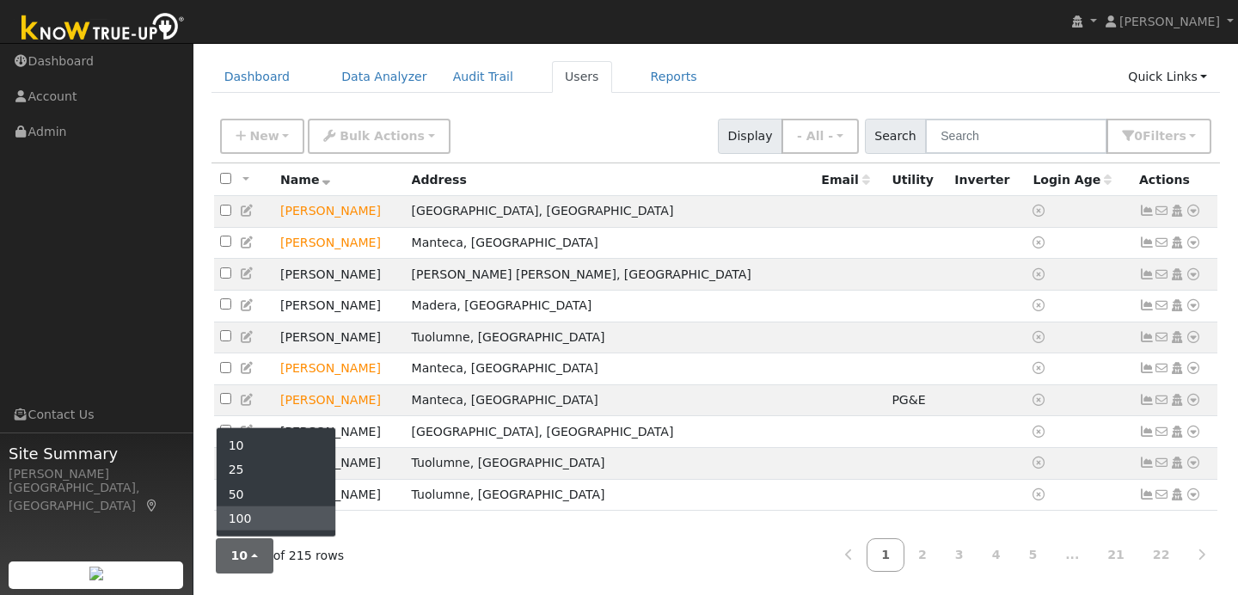
click at [251, 515] on link "100" at bounding box center [276, 518] width 119 height 24
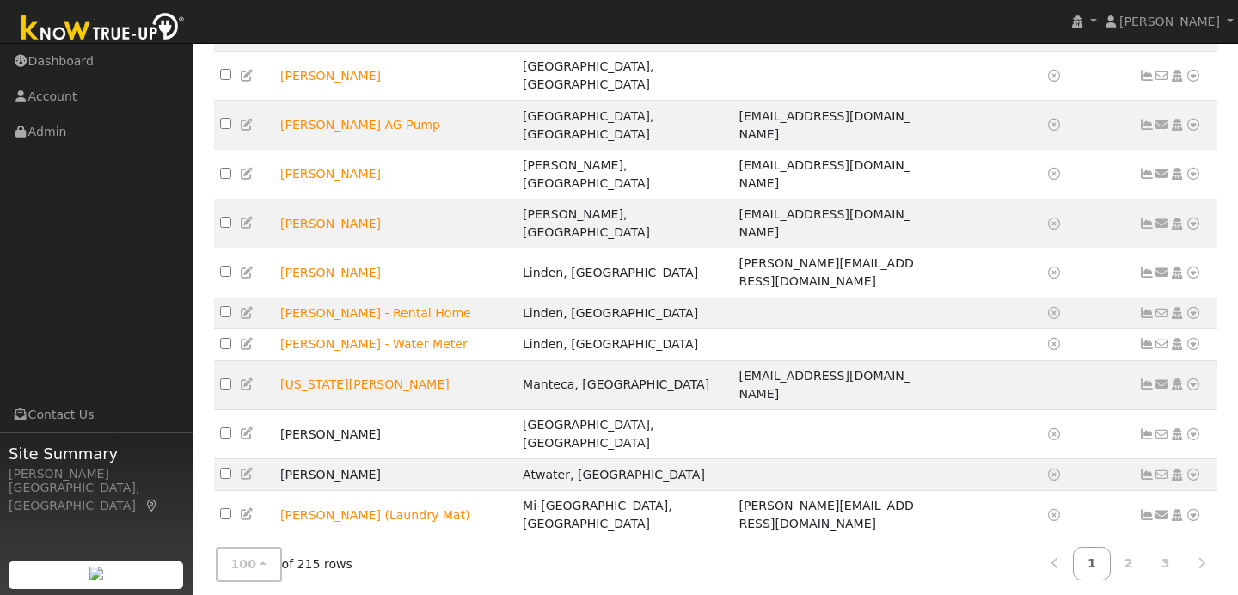
scroll to position [2415, 0]
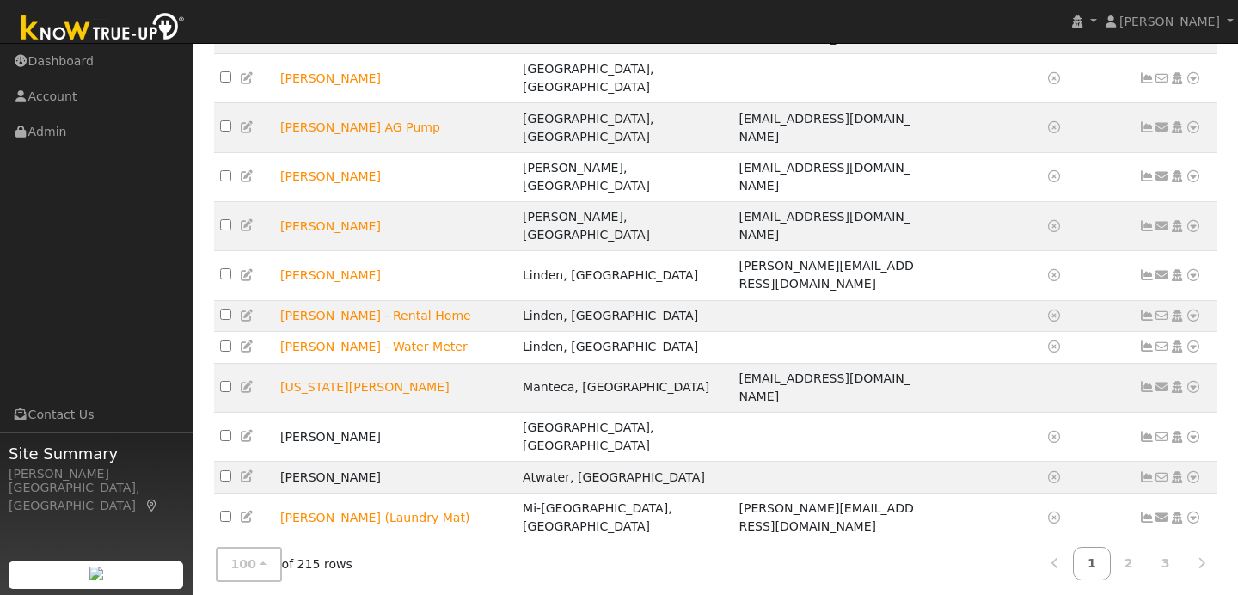
checkbox input "true"
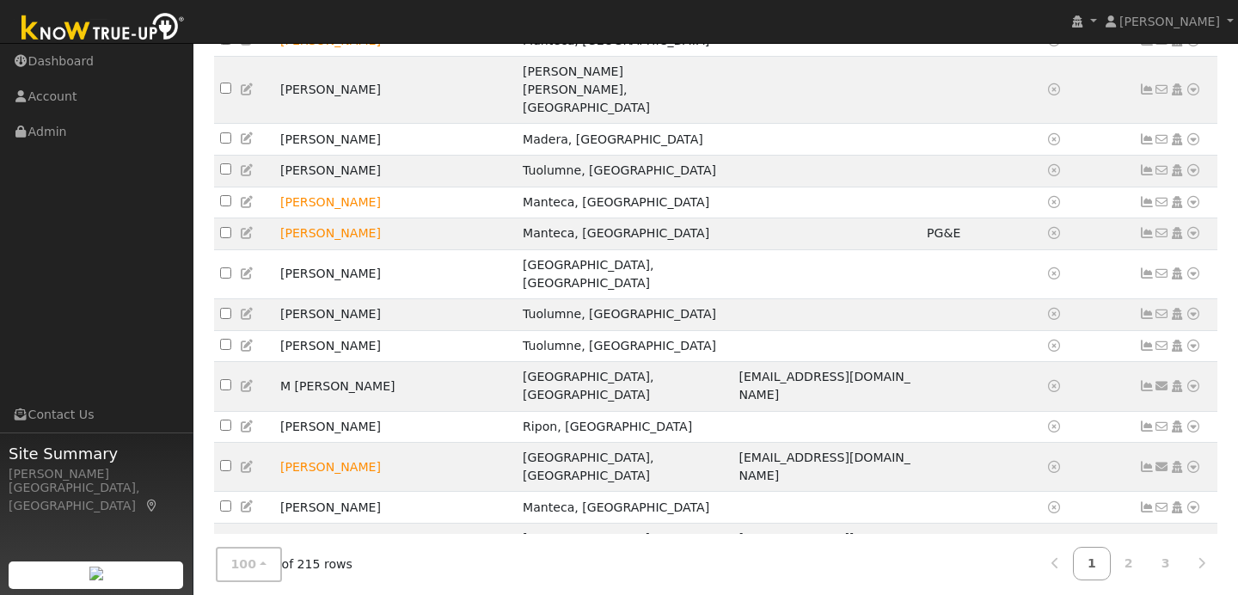
scroll to position [0, 0]
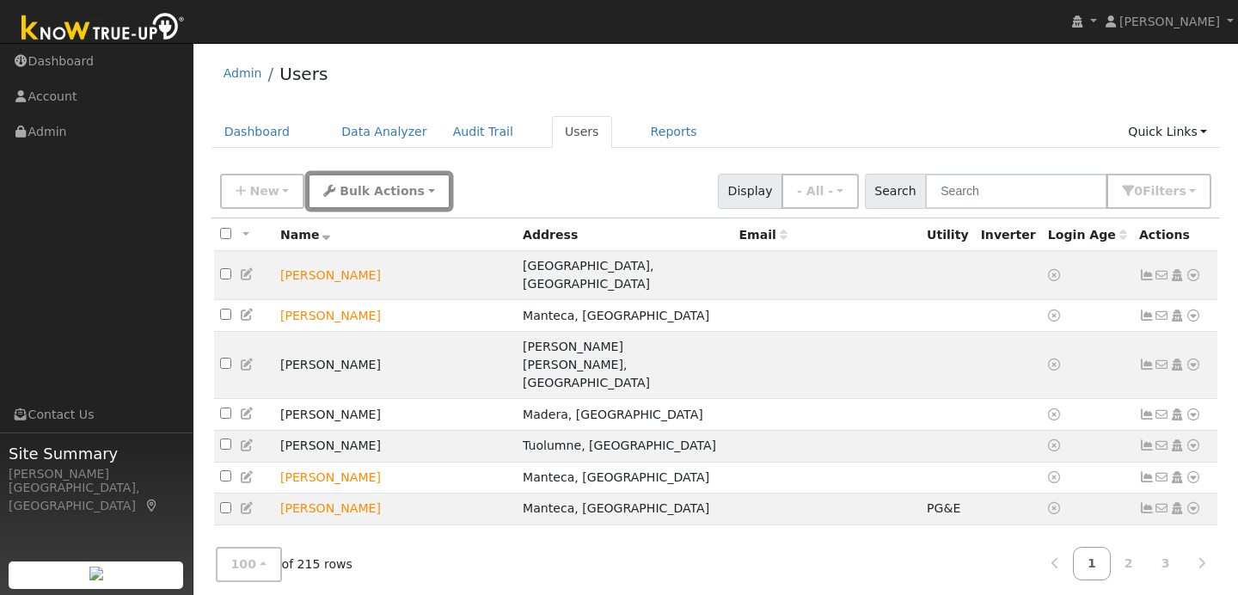
click at [386, 195] on span "Bulk Actions" at bounding box center [381, 191] width 85 height 14
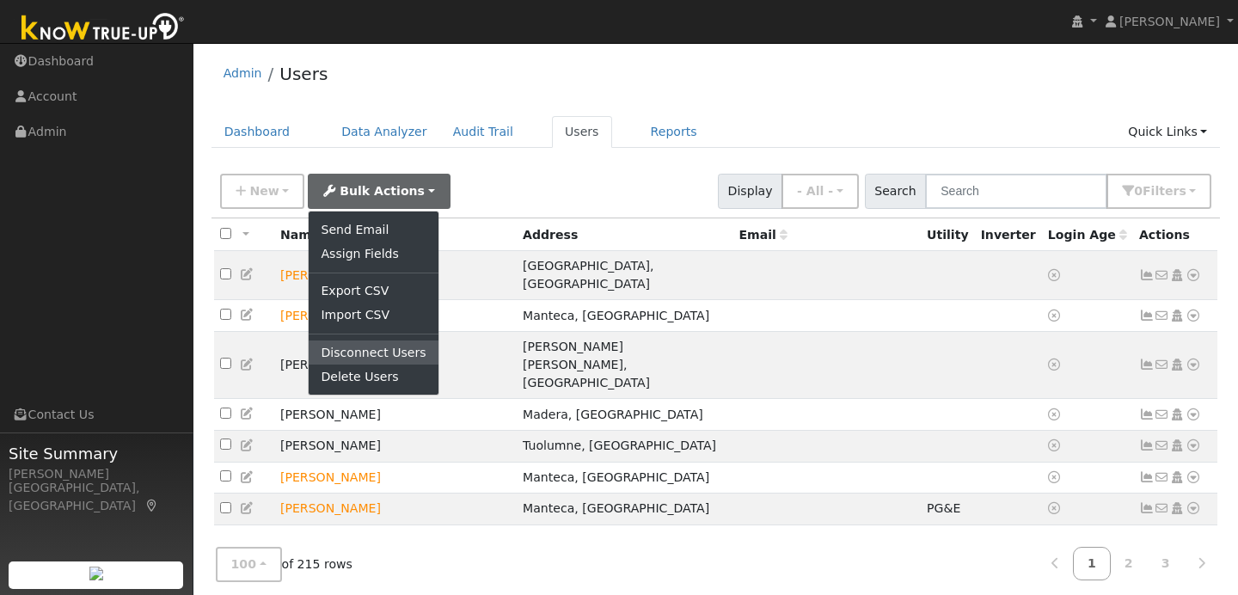
click at [382, 359] on link "Disconnect Users" at bounding box center [373, 352] width 129 height 24
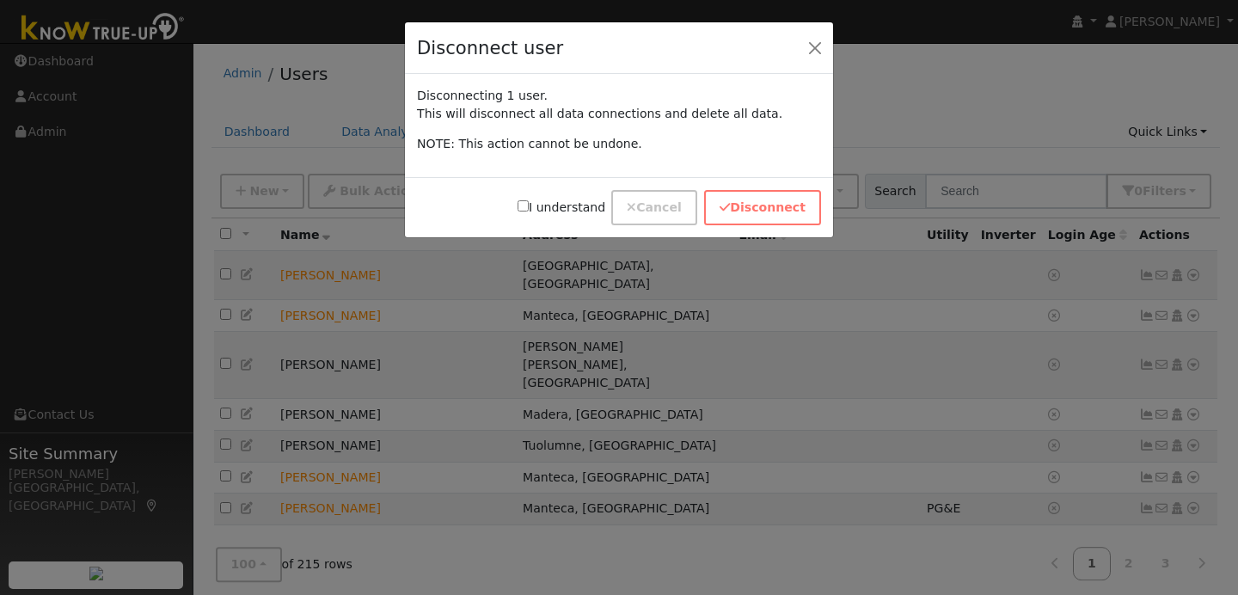
click at [529, 205] on input "I understand" at bounding box center [522, 205] width 11 height 11
checkbox input "true"
click at [768, 217] on button "Disconnect" at bounding box center [762, 207] width 117 height 35
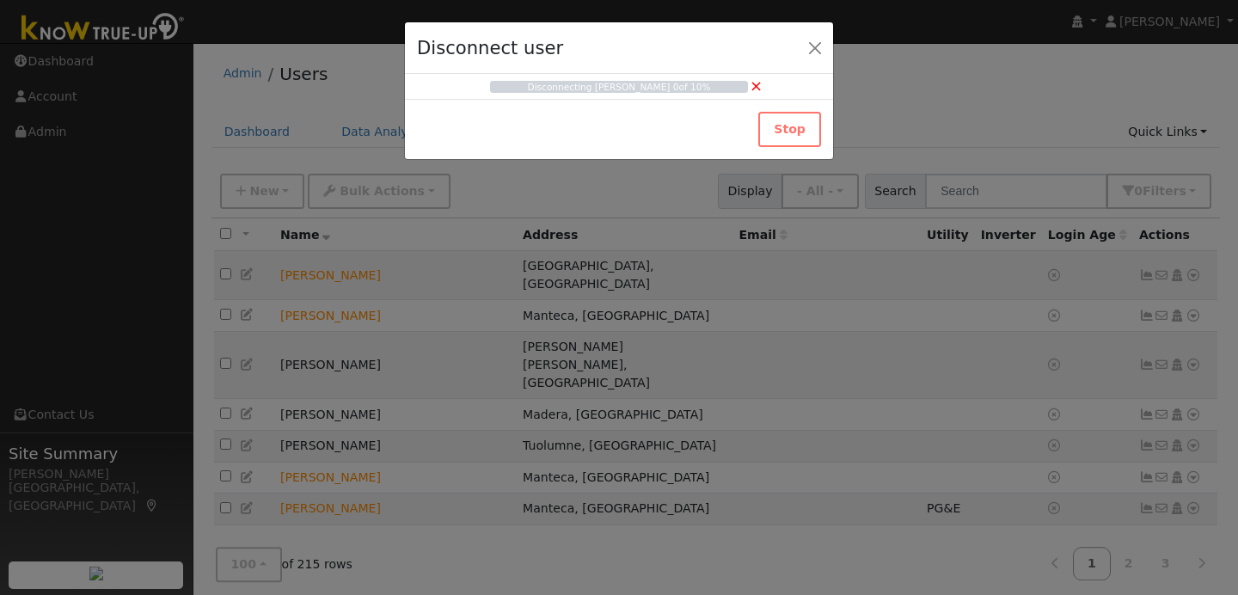
checkbox input "false"
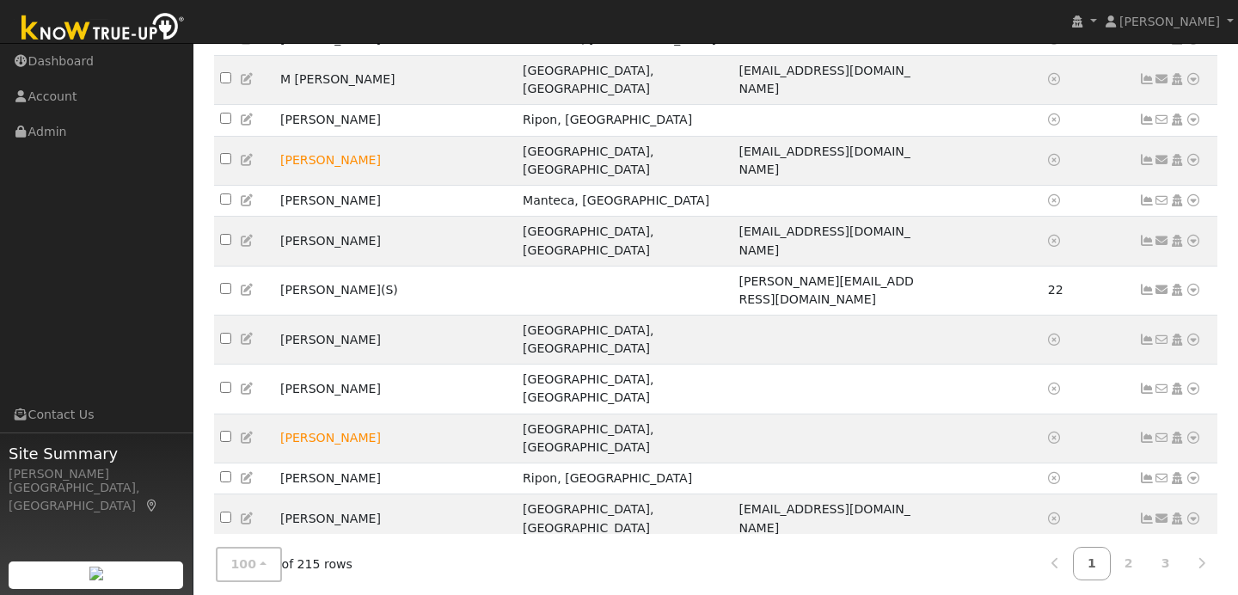
scroll to position [683, 0]
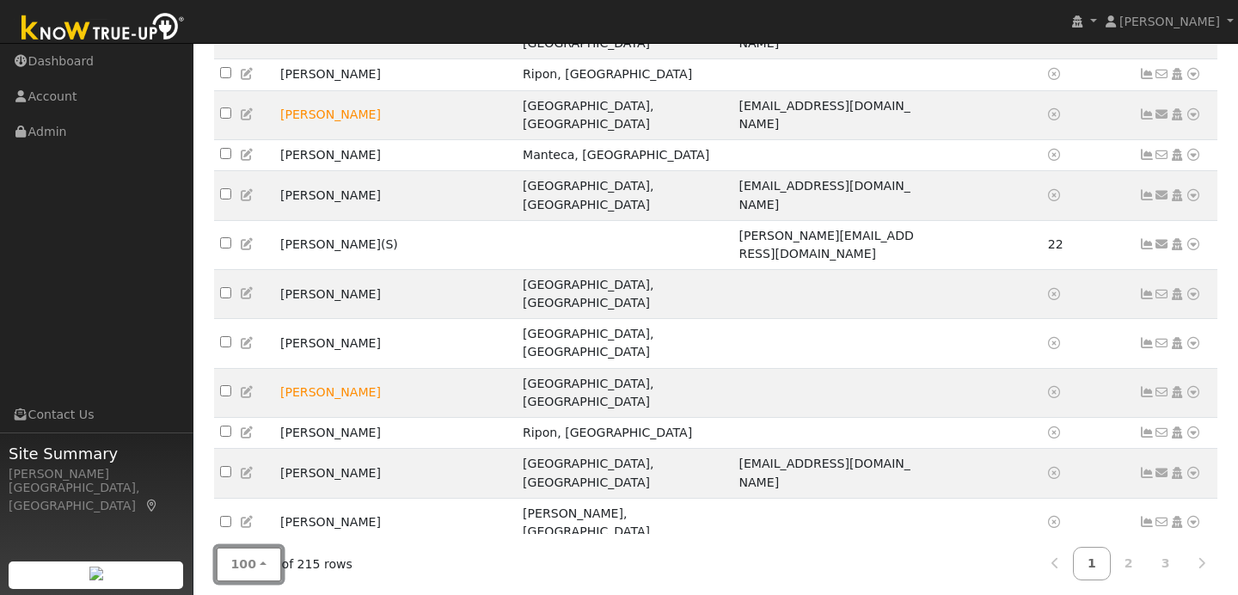
click at [258, 559] on button "100" at bounding box center [249, 564] width 66 height 35
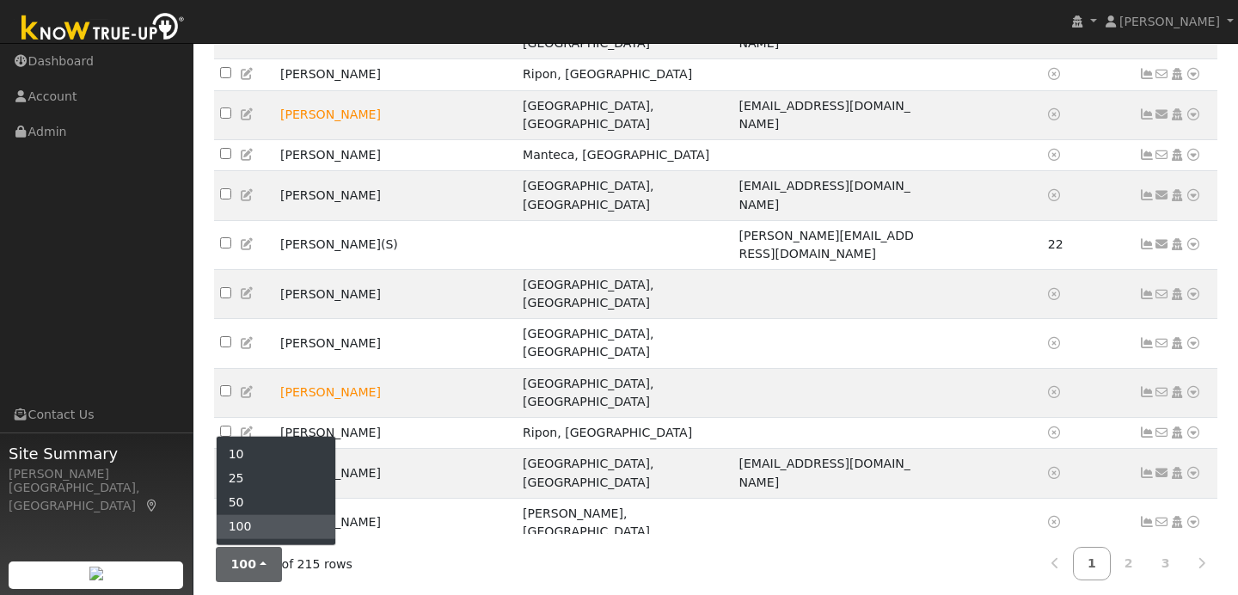
click at [260, 529] on link "100" at bounding box center [276, 527] width 119 height 24
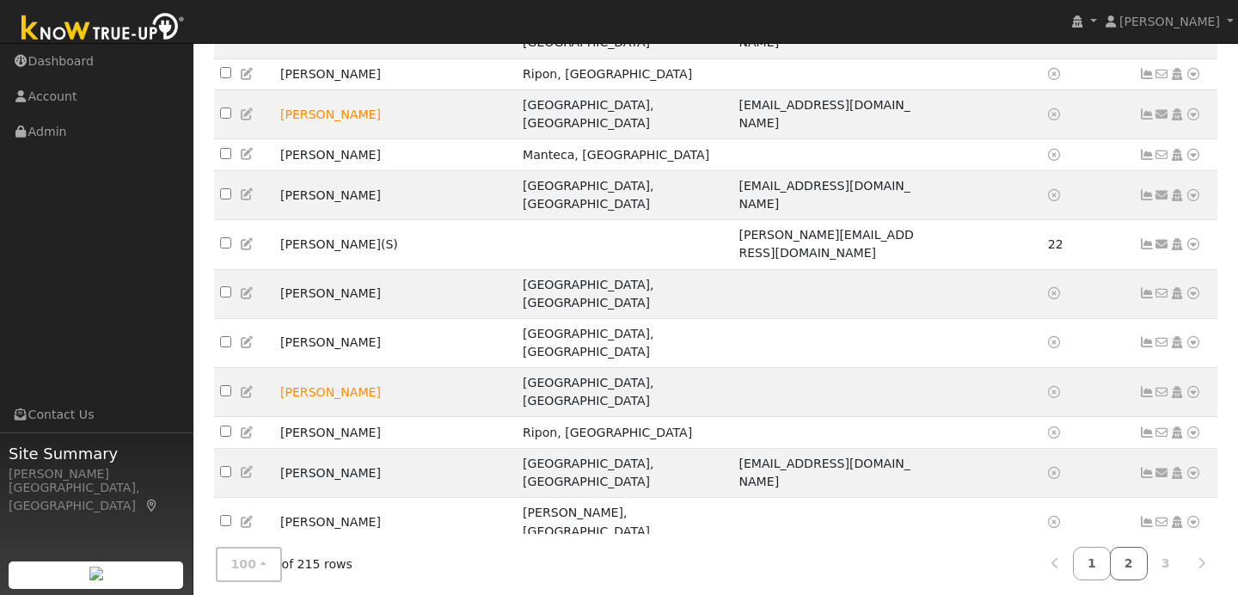
click at [1134, 568] on link "2" at bounding box center [1128, 564] width 38 height 34
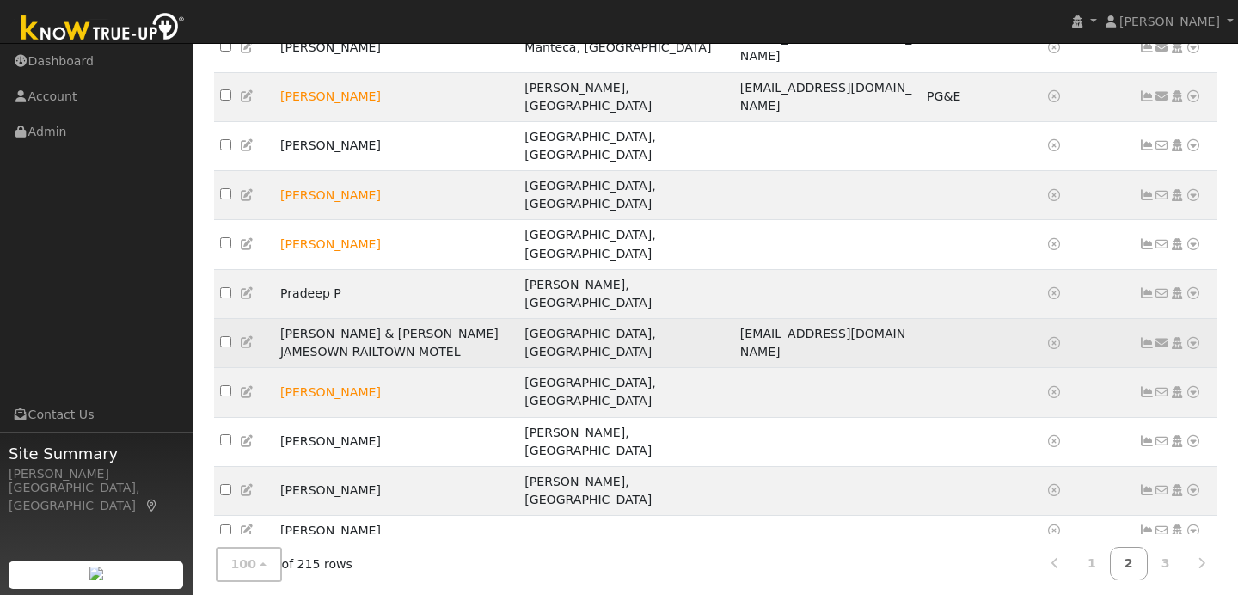
scroll to position [1810, 0]
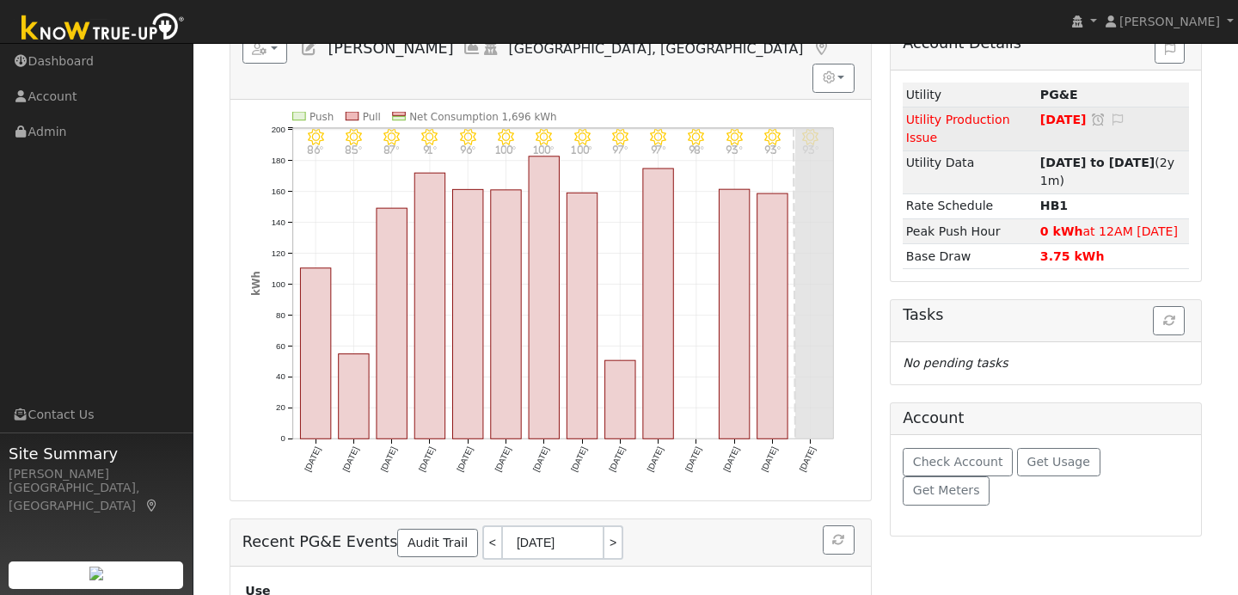
scroll to position [259, 0]
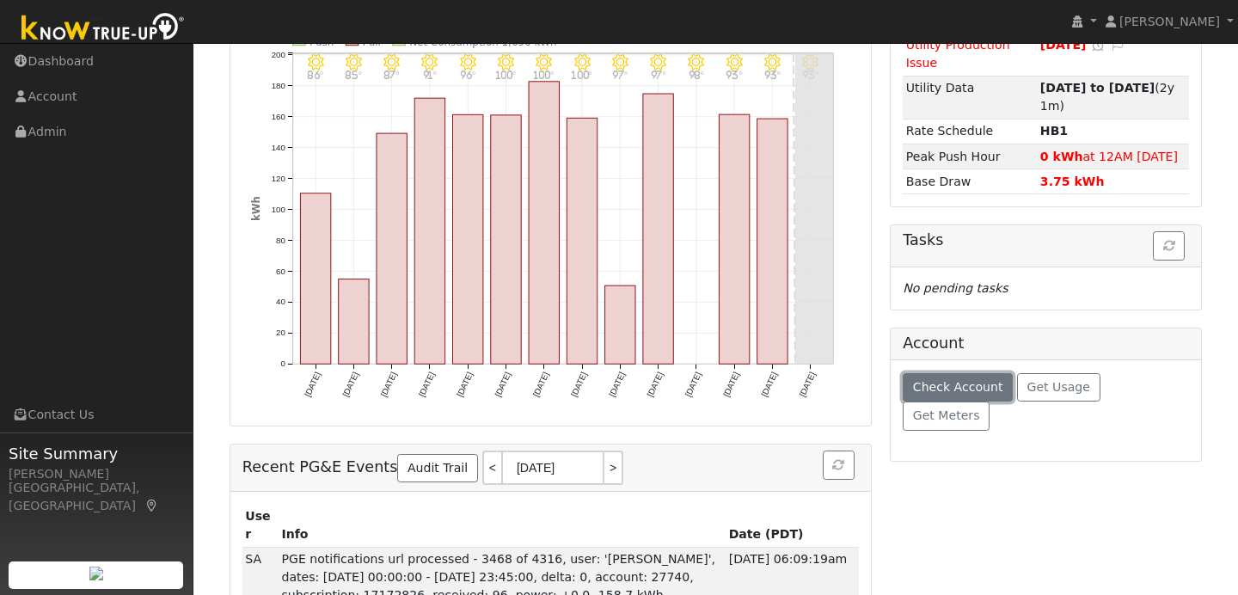
click at [969, 391] on span "Check Account" at bounding box center [958, 387] width 90 height 14
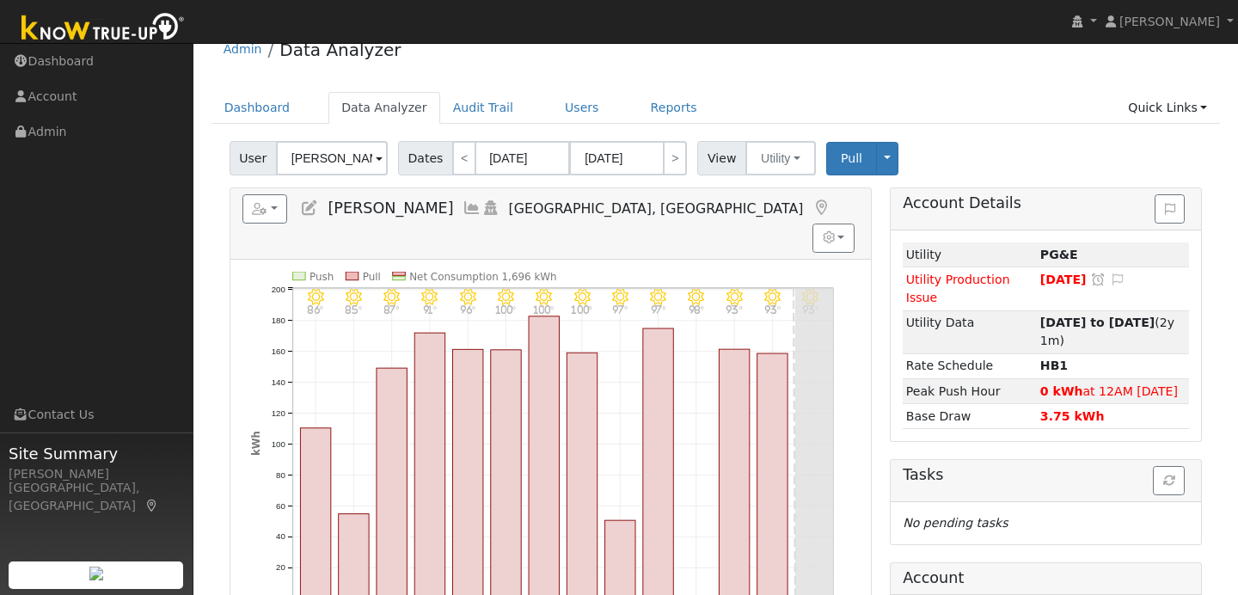
scroll to position [0, 0]
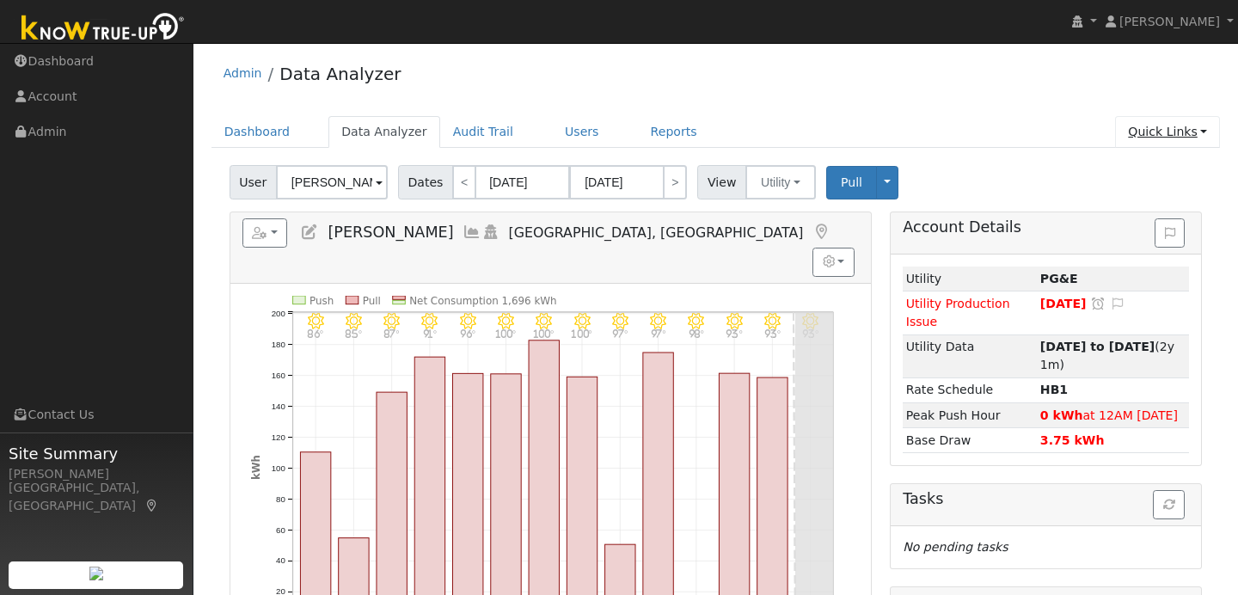
click at [1201, 136] on link "Quick Links" at bounding box center [1167, 132] width 105 height 32
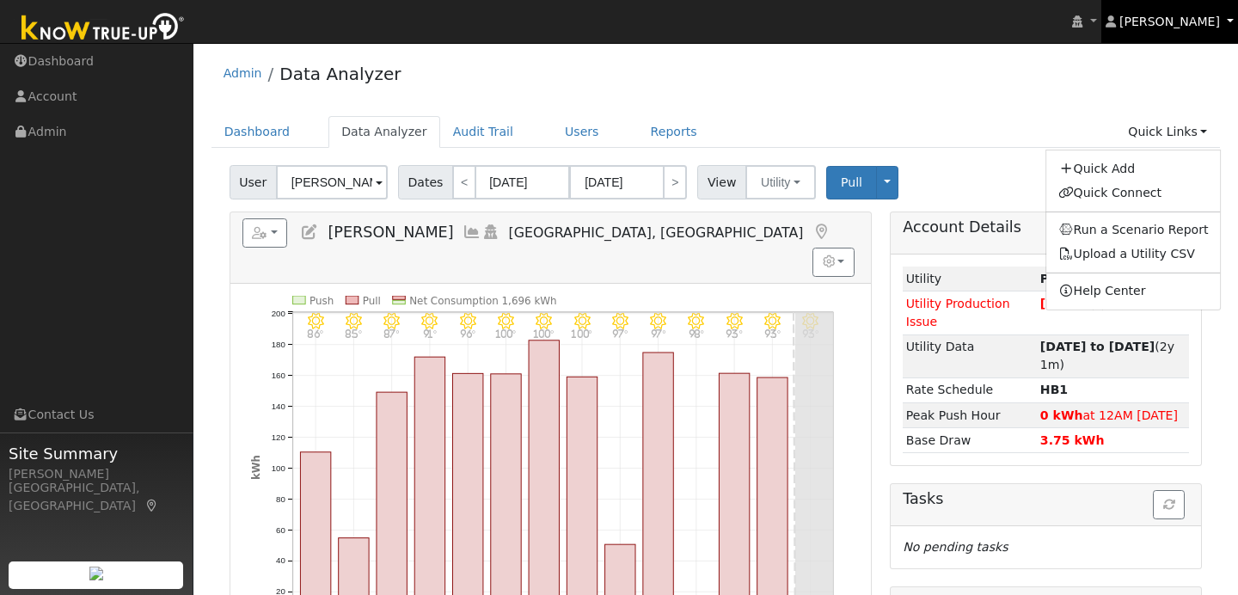
click at [1216, 22] on span "[PERSON_NAME]" at bounding box center [1169, 22] width 101 height 14
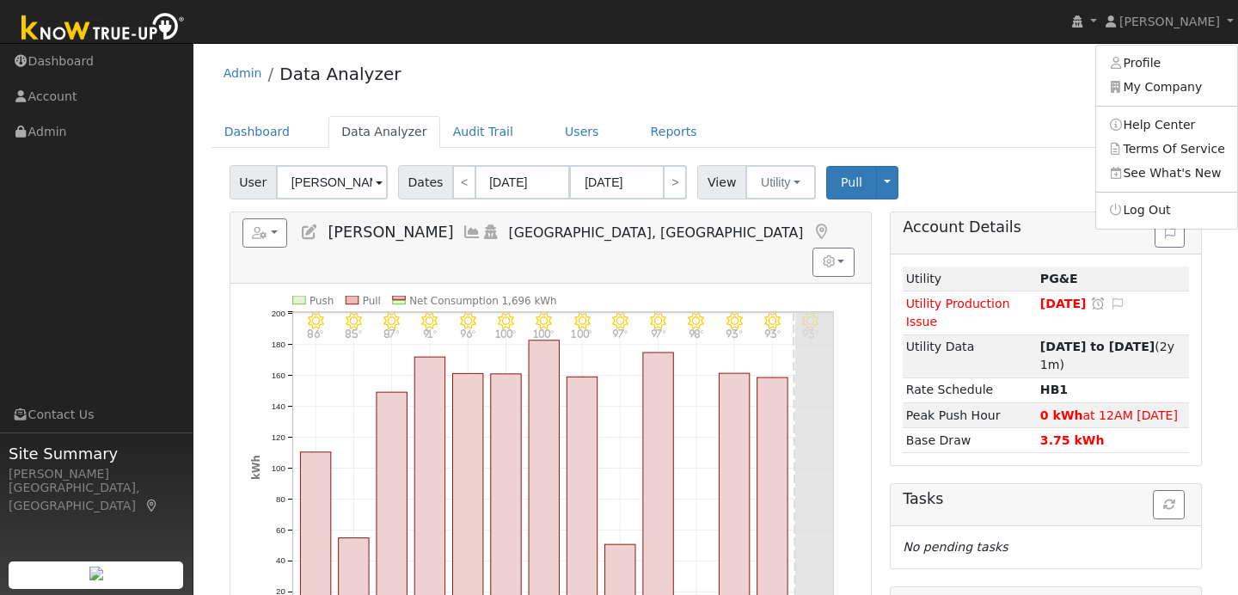
click at [1018, 92] on div "Admin Data Analyzer" at bounding box center [715, 78] width 1009 height 52
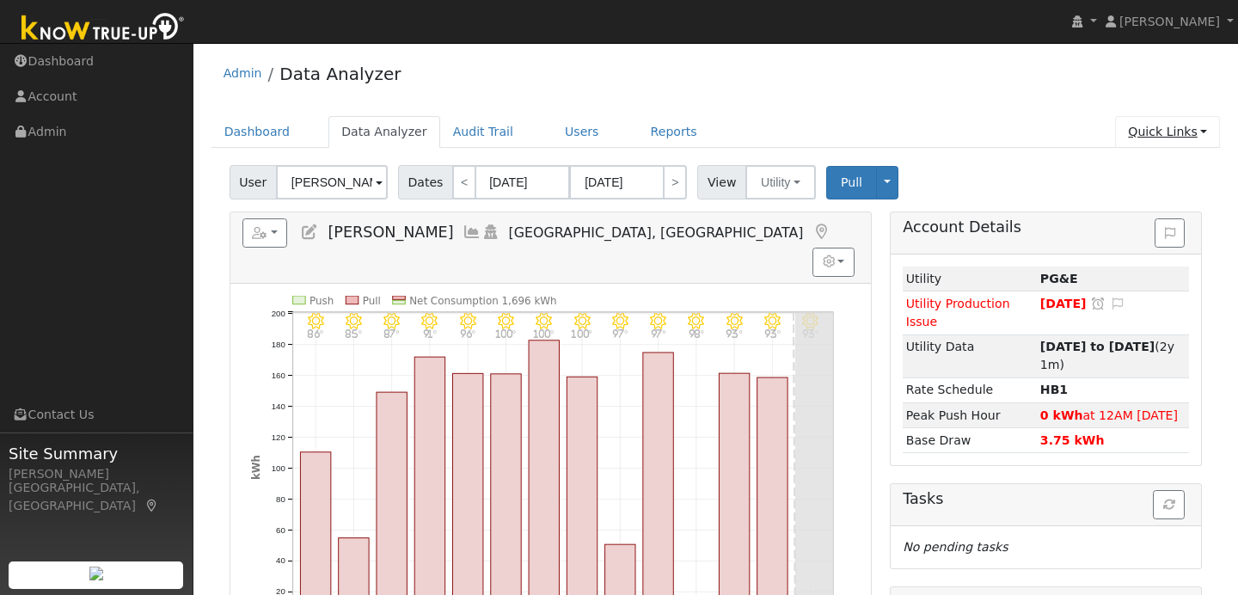
click at [1209, 132] on link "Quick Links" at bounding box center [1167, 132] width 105 height 32
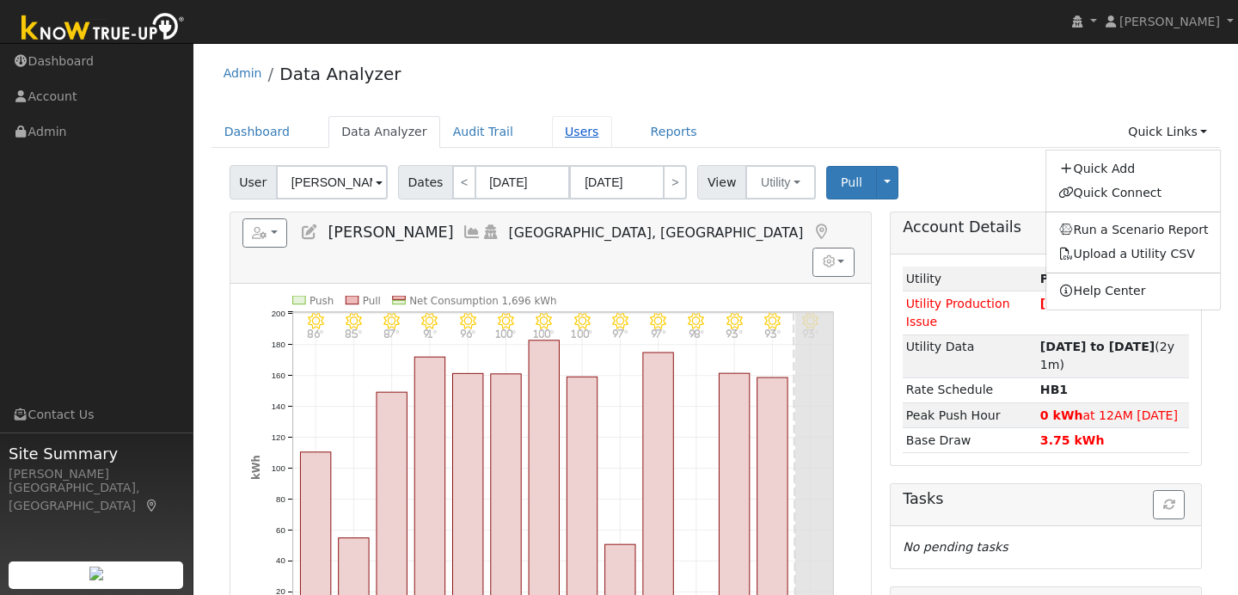
click at [580, 138] on link "Users" at bounding box center [582, 132] width 60 height 32
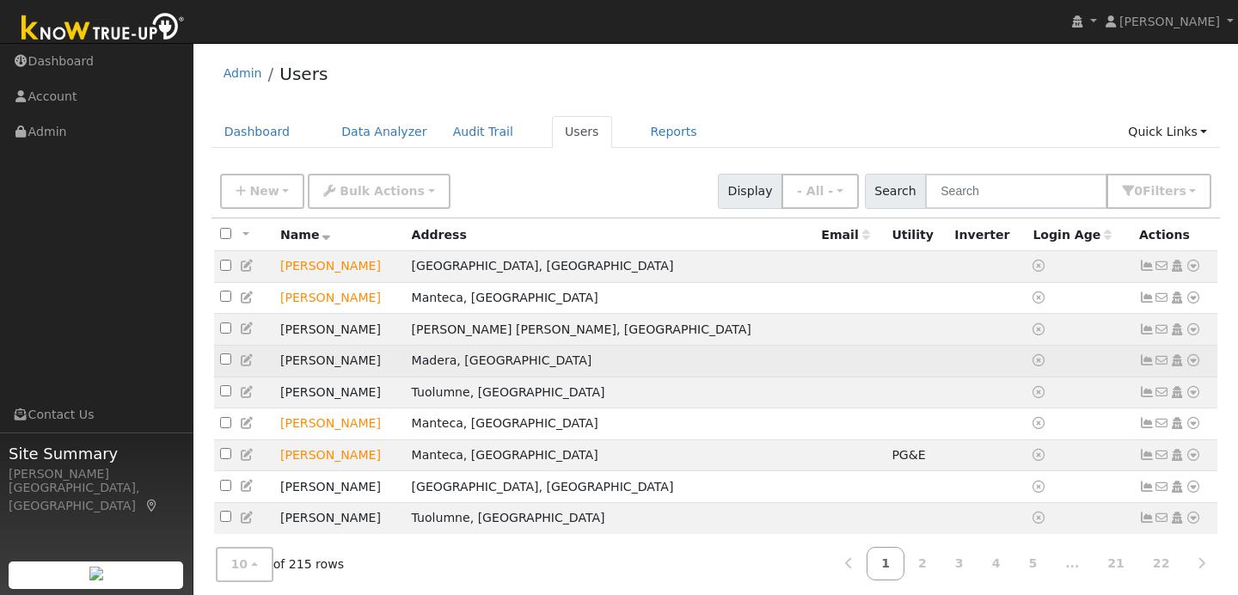
scroll to position [64, 0]
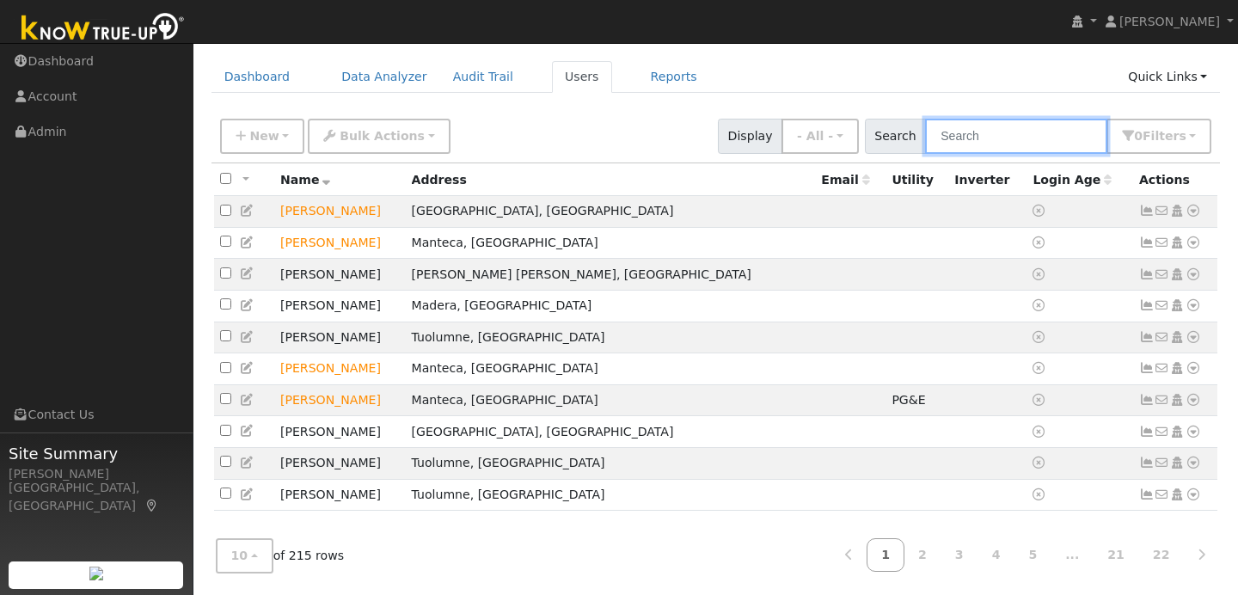
click at [1043, 130] on input "text" at bounding box center [1016, 136] width 182 height 35
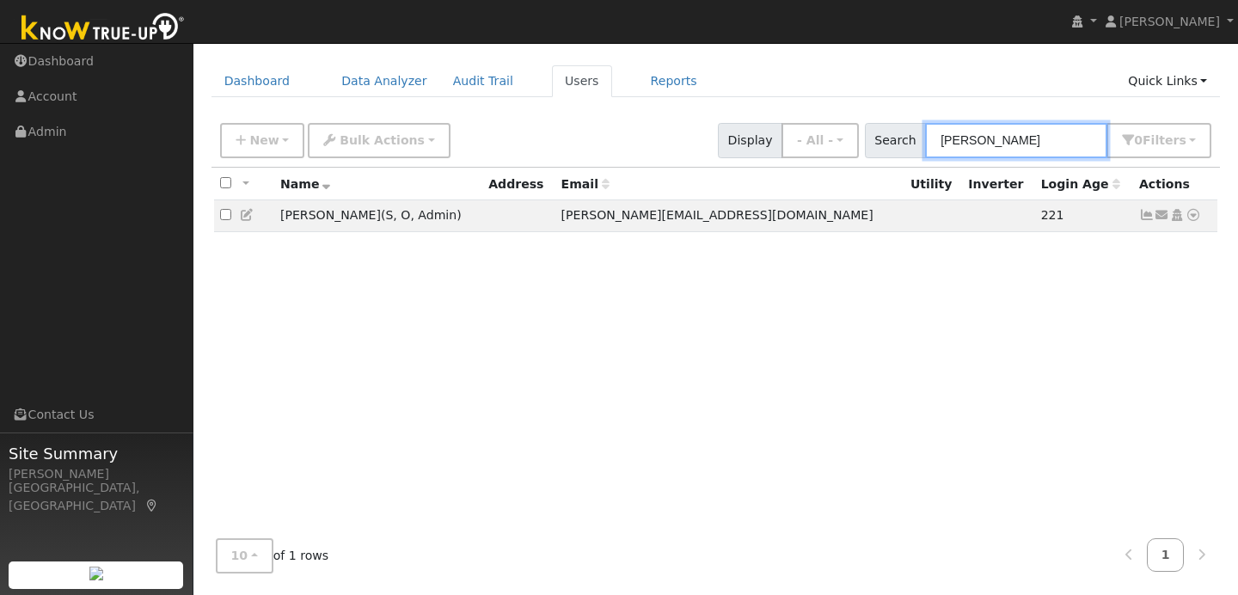
scroll to position [51, 0]
click at [1005, 135] on input "[PERSON_NAME]" at bounding box center [1016, 140] width 182 height 35
type input "g"
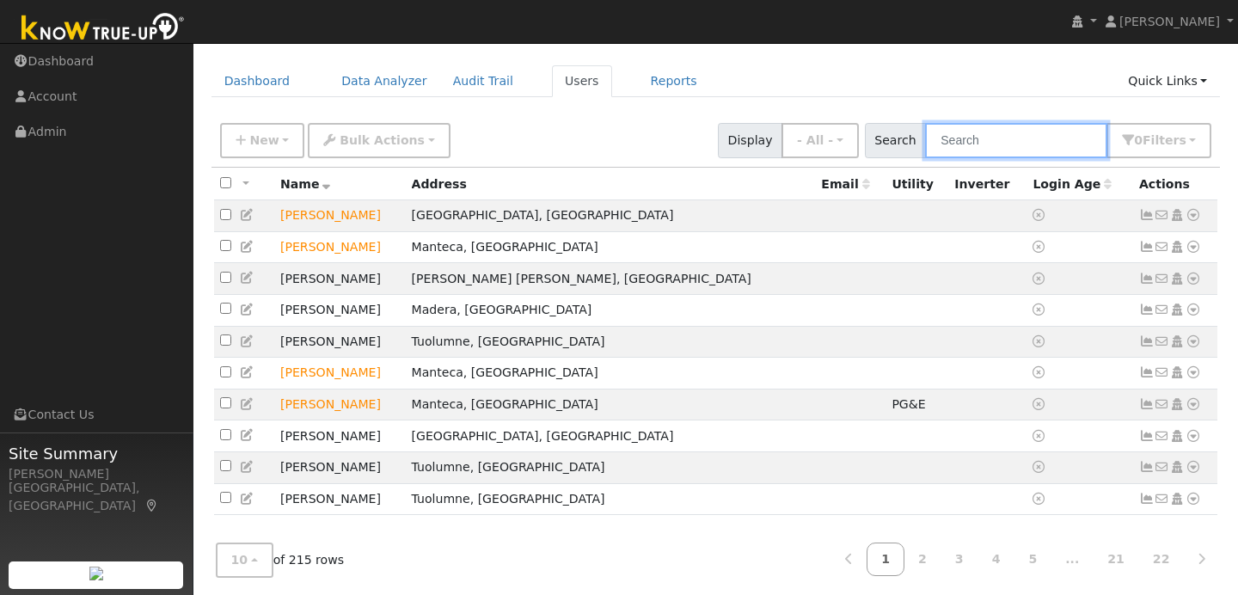
scroll to position [64, 0]
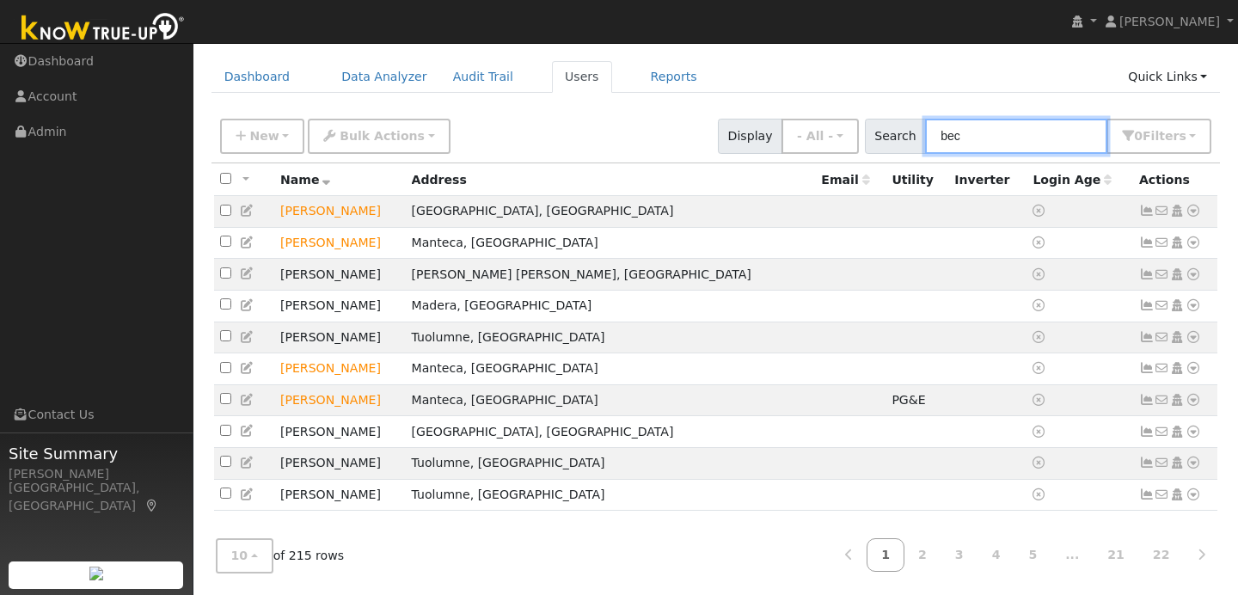
type input "[PERSON_NAME]"
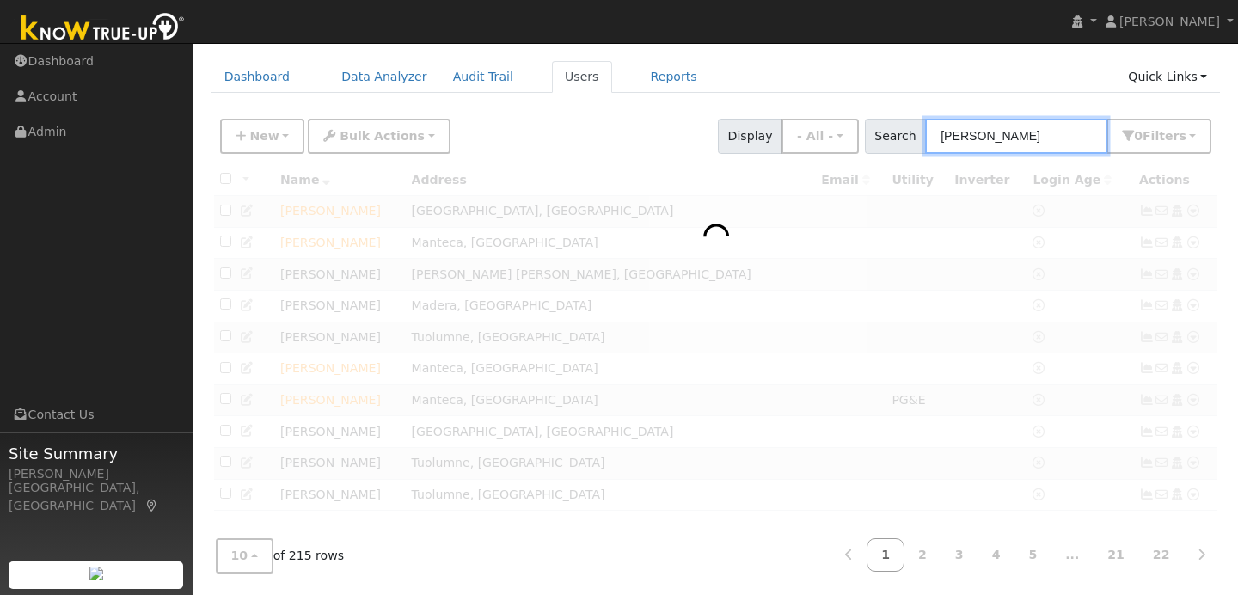
scroll to position [51, 0]
